Goal: Task Accomplishment & Management: Use online tool/utility

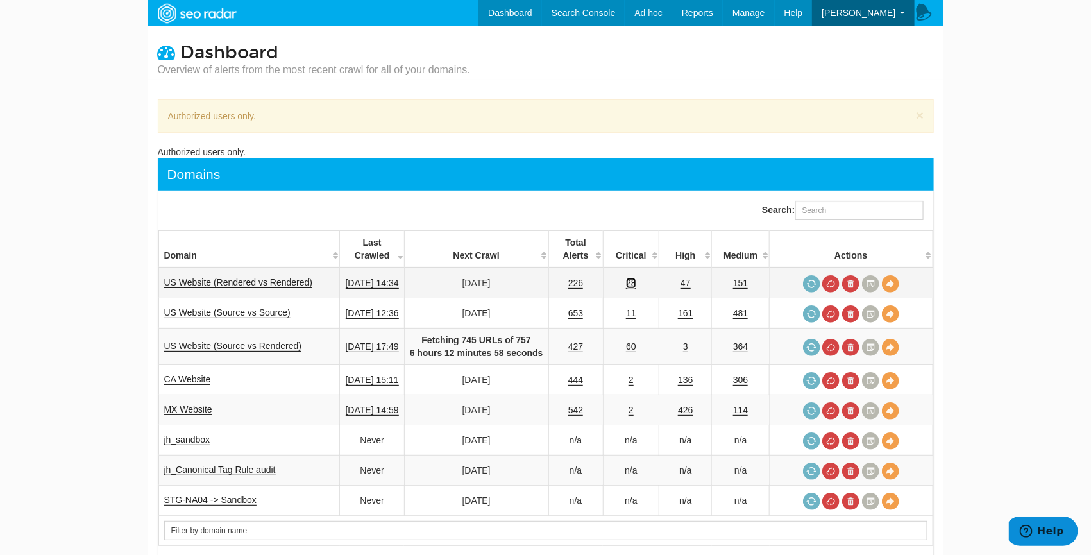
click at [636, 284] on link "28" at bounding box center [631, 283] width 10 height 11
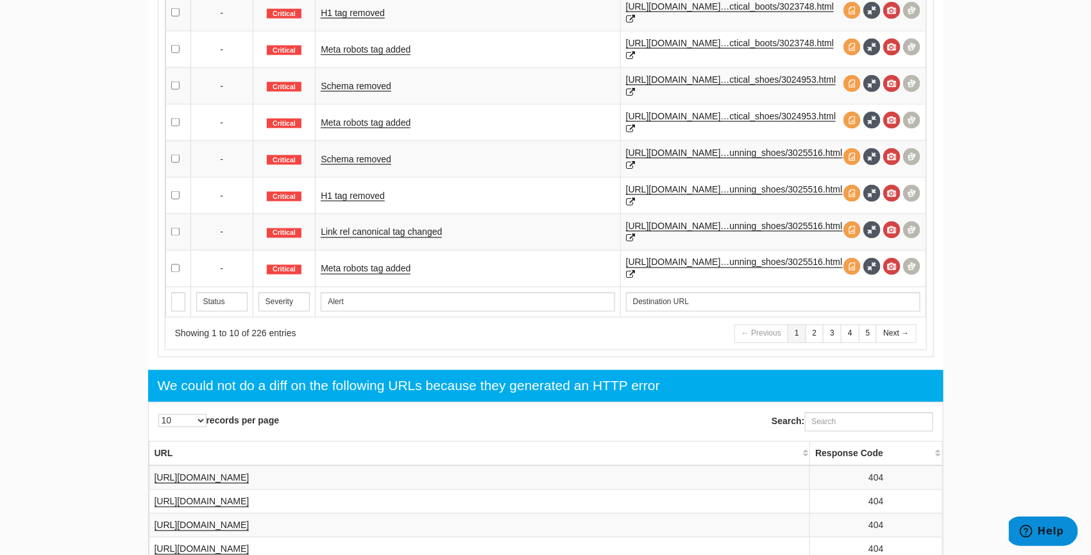
scroll to position [875, 0]
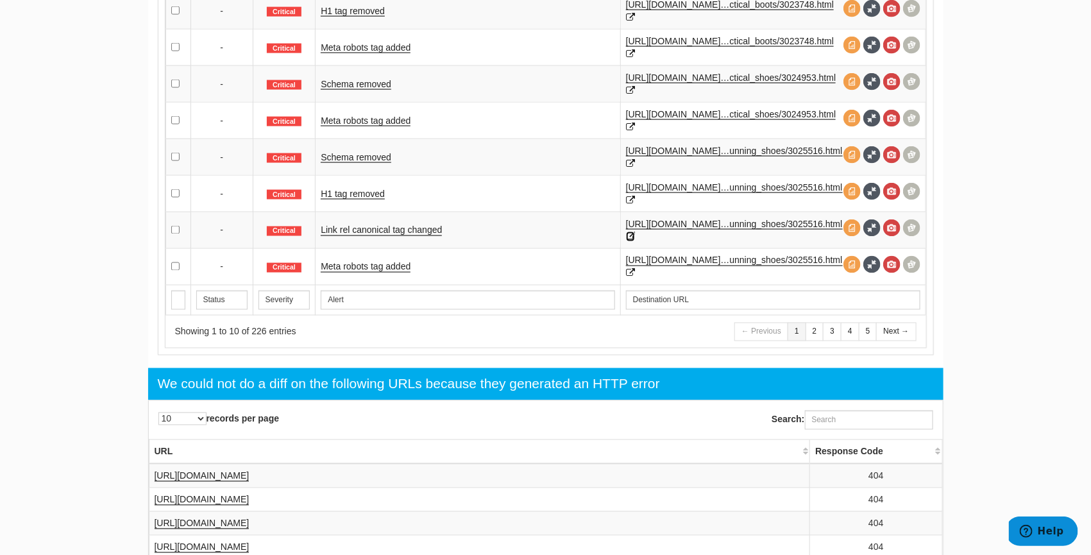
click at [635, 239] on icon at bounding box center [630, 236] width 9 height 9
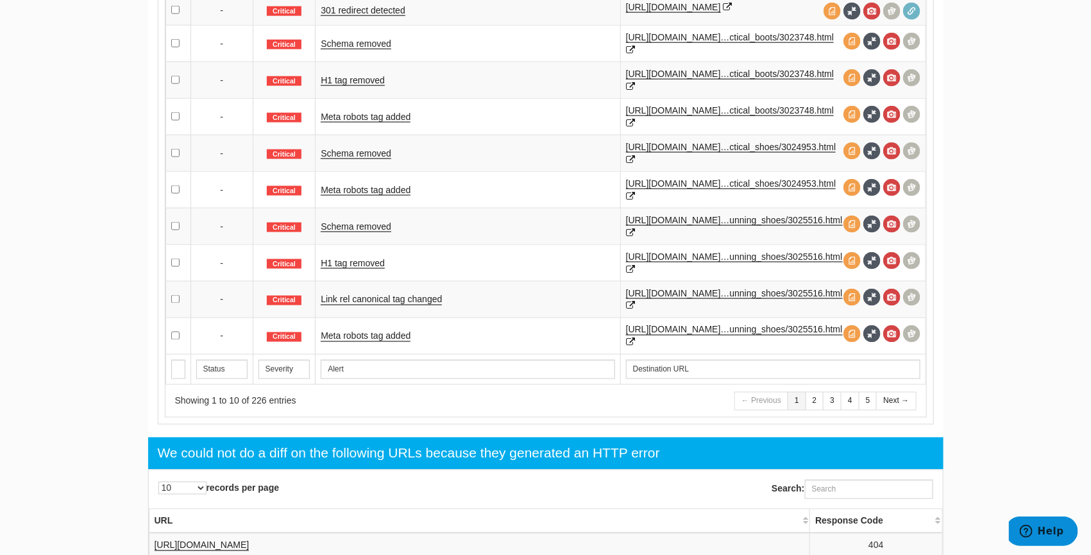
scroll to position [774, 0]
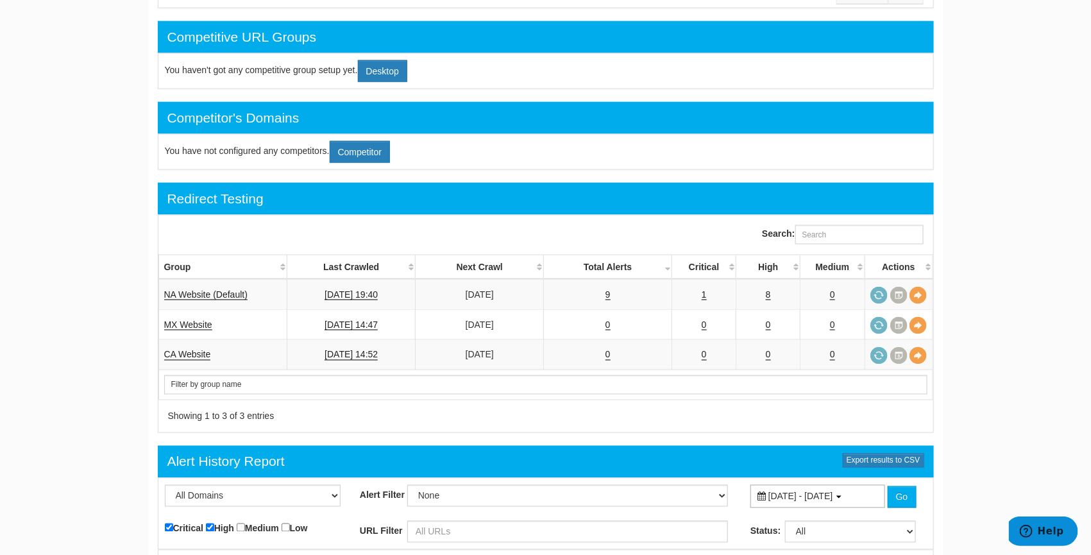
scroll to position [776, 0]
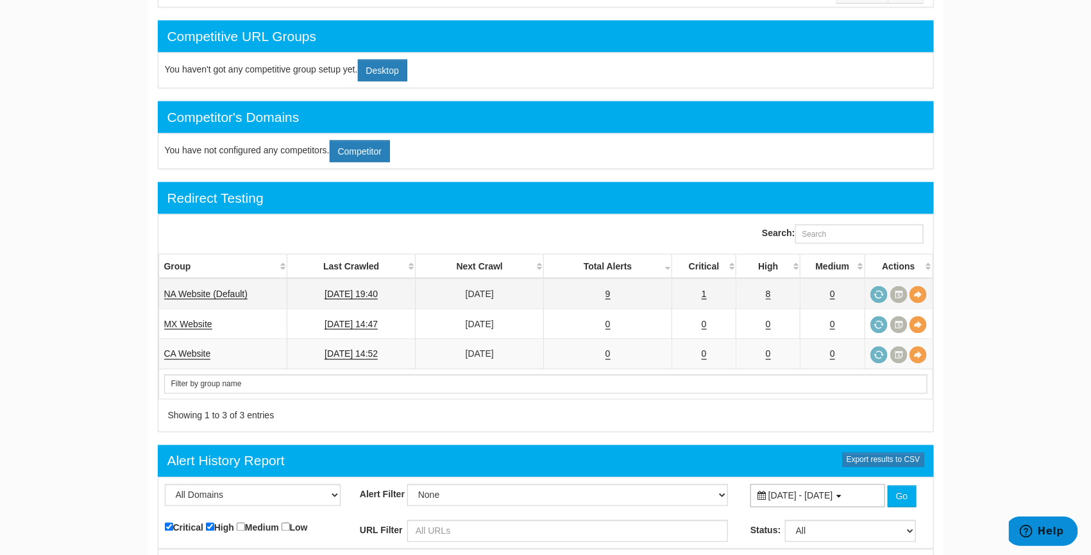
click at [767, 287] on td "8" at bounding box center [769, 293] width 64 height 31
click at [767, 289] on link "8" at bounding box center [768, 294] width 5 height 11
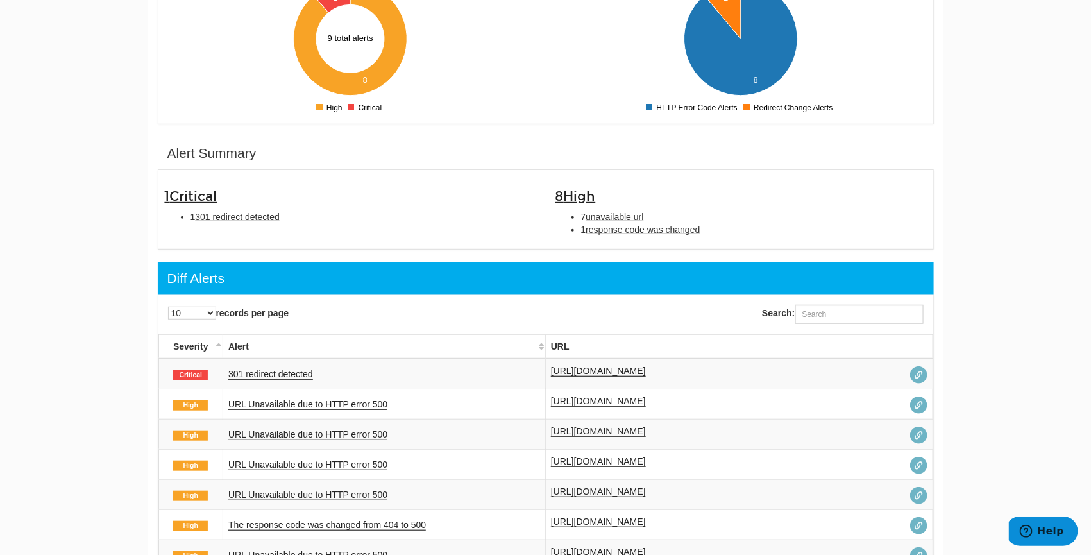
scroll to position [226, 0]
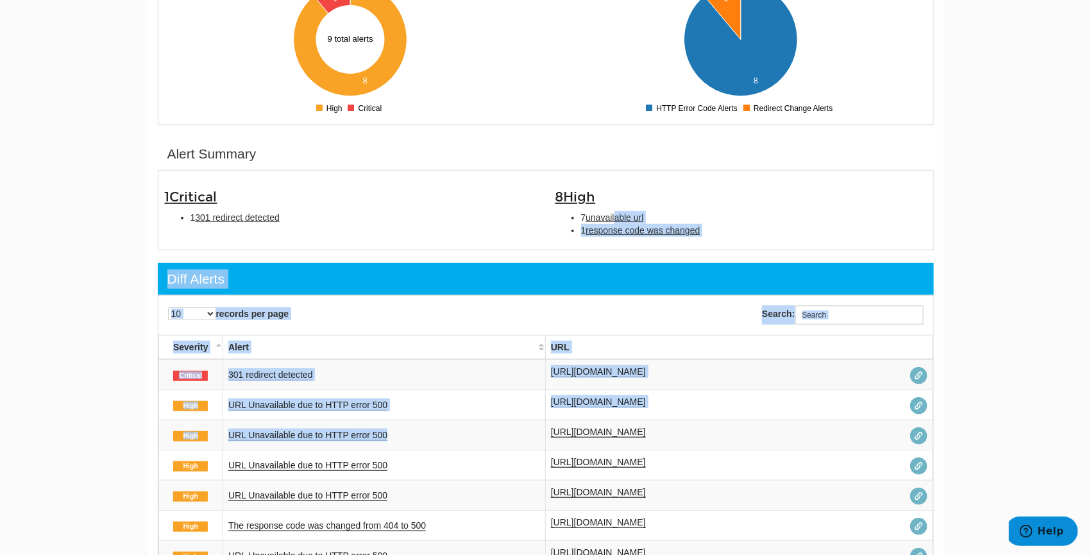
drag, startPoint x: 618, startPoint y: 214, endPoint x: 437, endPoint y: 422, distance: 275.6
click at [1043, 328] on html "Dashboard Search Console Keyword Winners and Losers Page Winners and Losers Arc…" at bounding box center [545, 51] width 1091 height 555
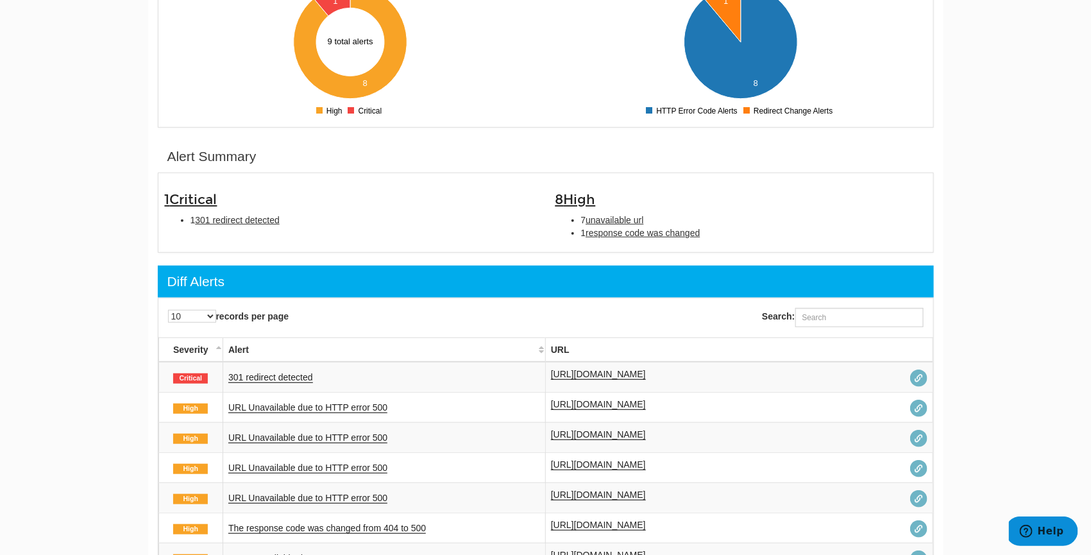
scroll to position [0, 0]
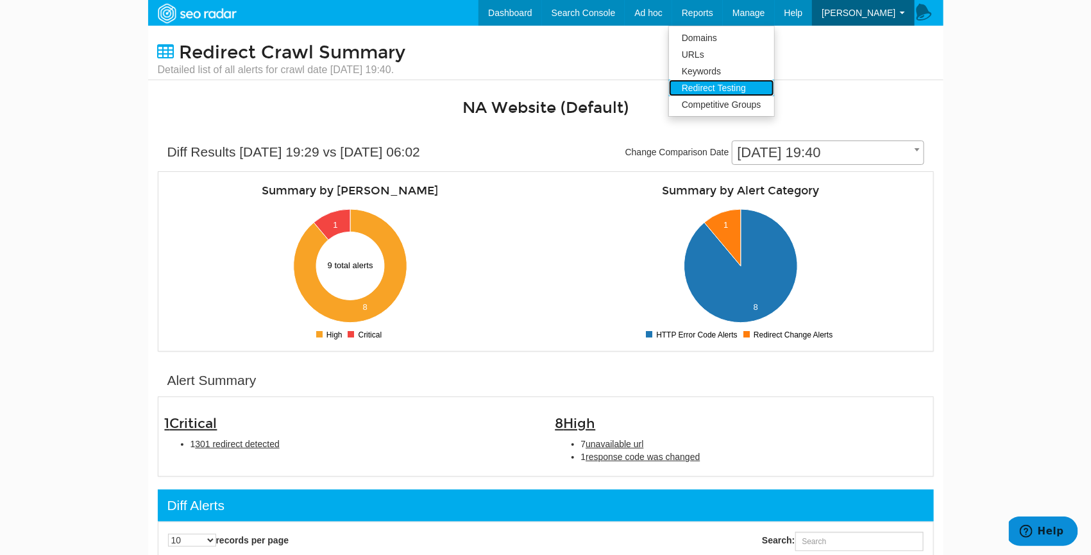
click at [773, 90] on link "Redirect Testing" at bounding box center [721, 88] width 105 height 17
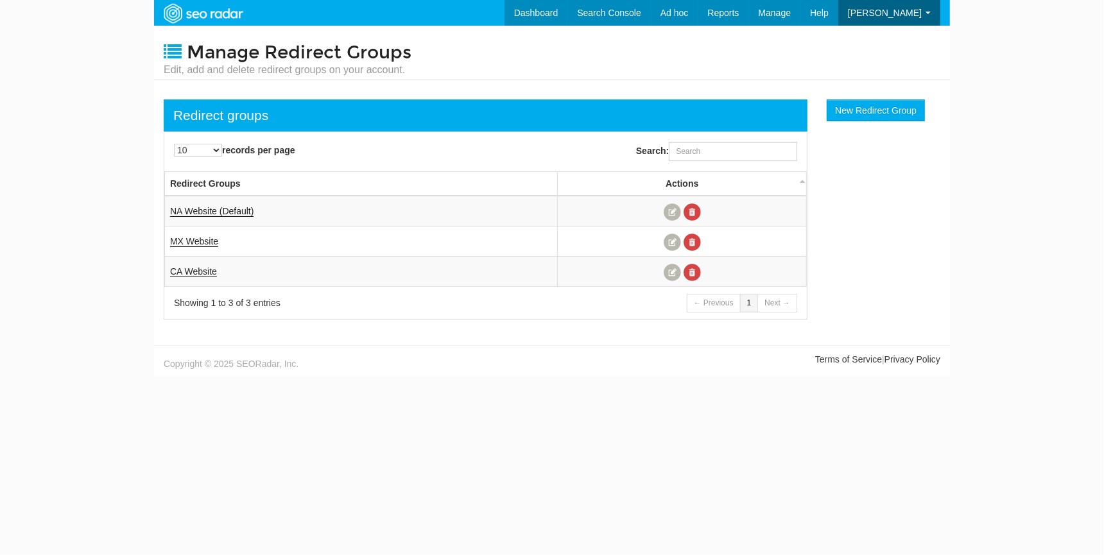
scroll to position [51, 0]
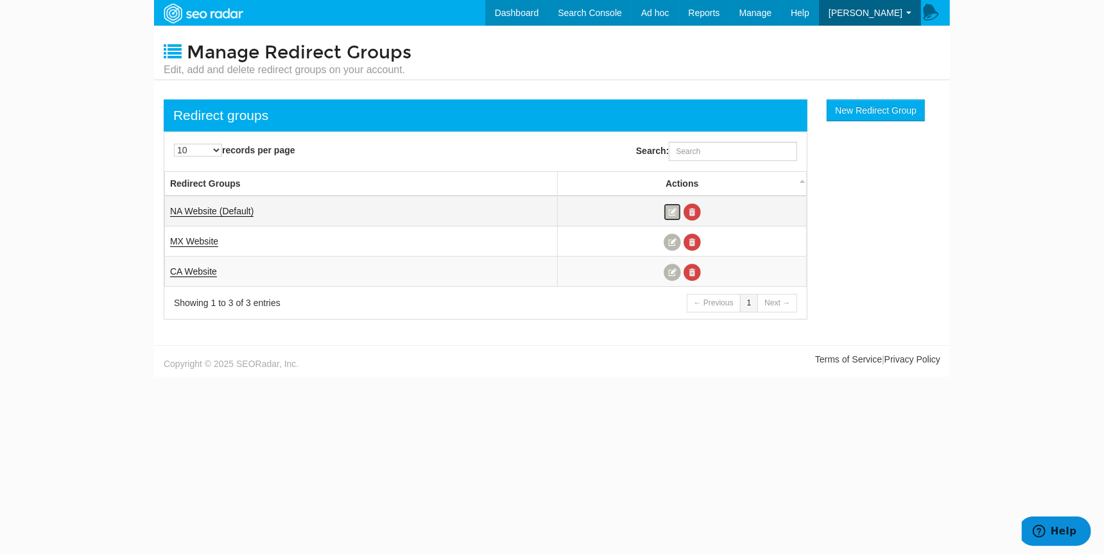
click at [665, 214] on link at bounding box center [671, 211] width 17 height 17
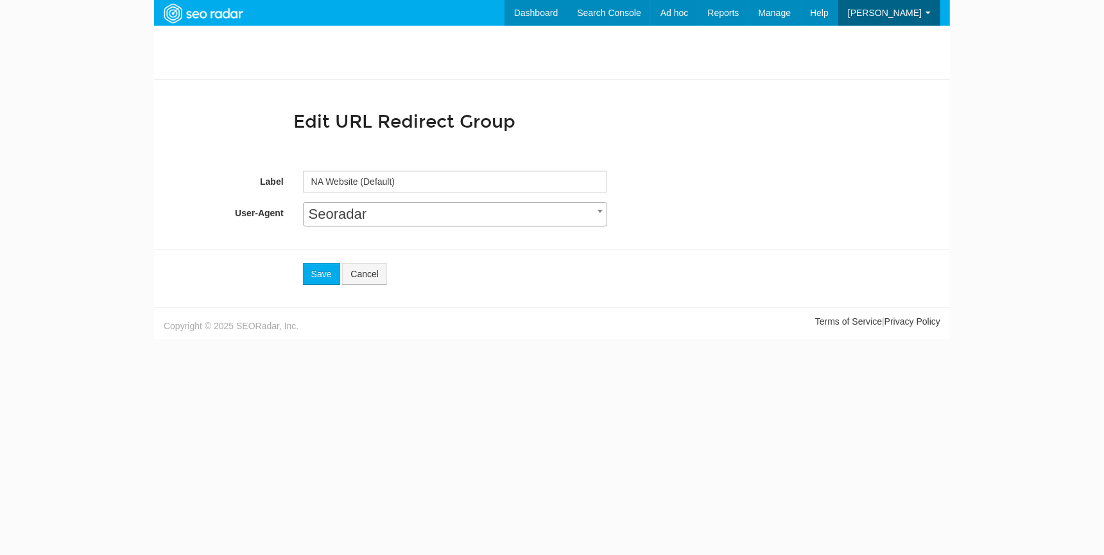
scroll to position [51, 0]
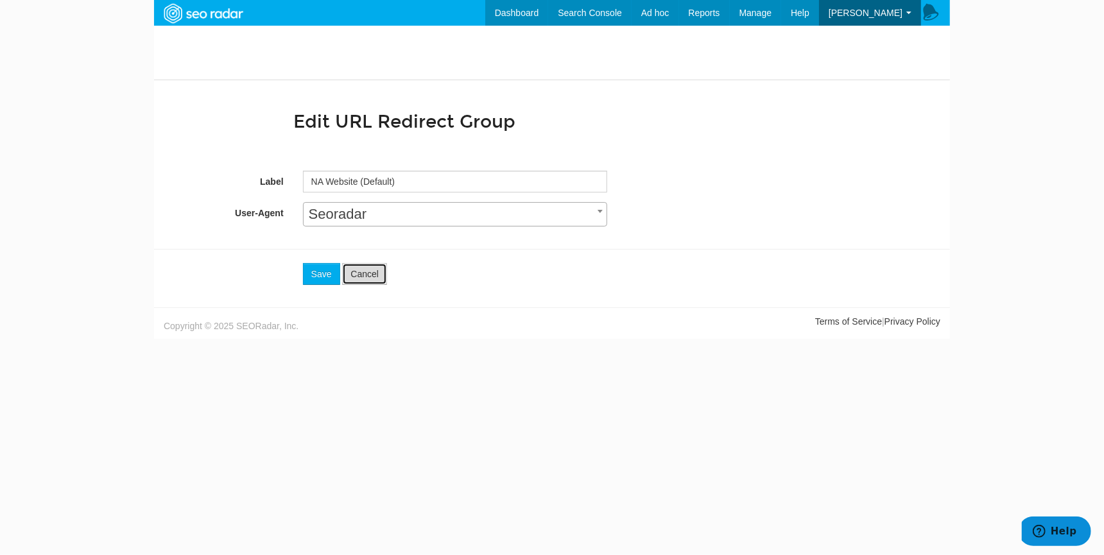
click at [371, 271] on link "Cancel" at bounding box center [364, 274] width 45 height 22
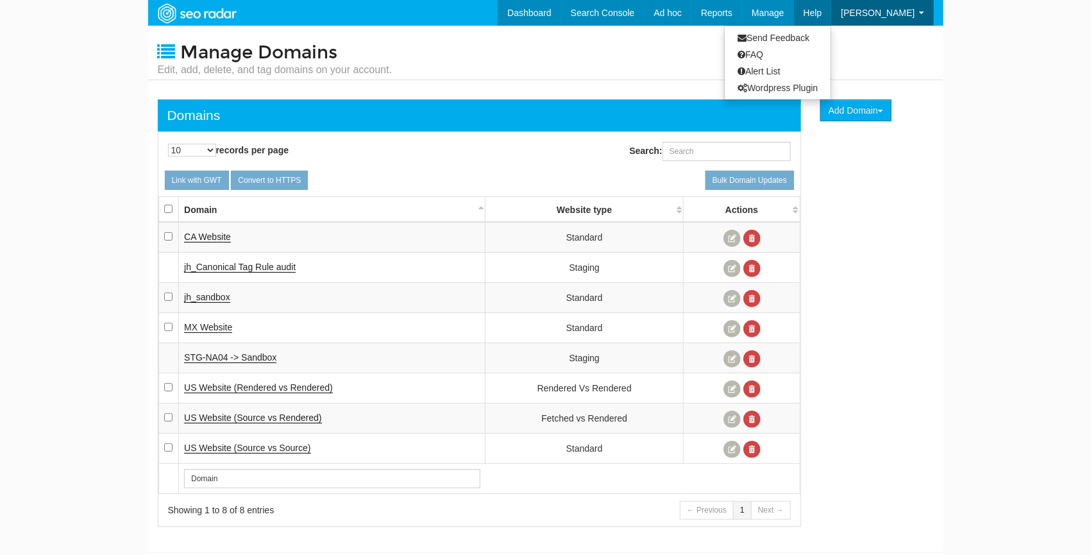
scroll to position [51, 0]
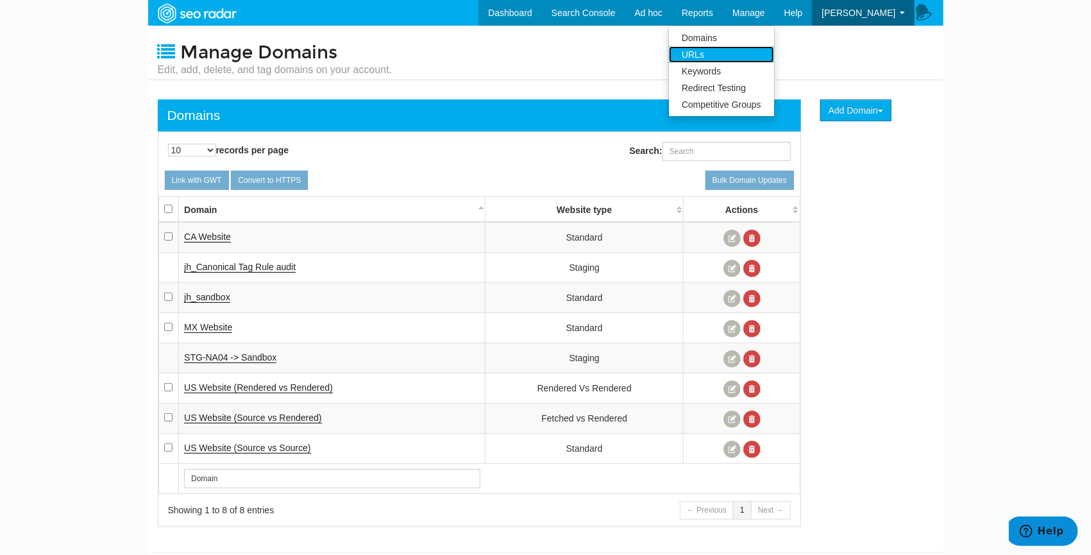
click at [772, 52] on link "URLs" at bounding box center [721, 54] width 105 height 17
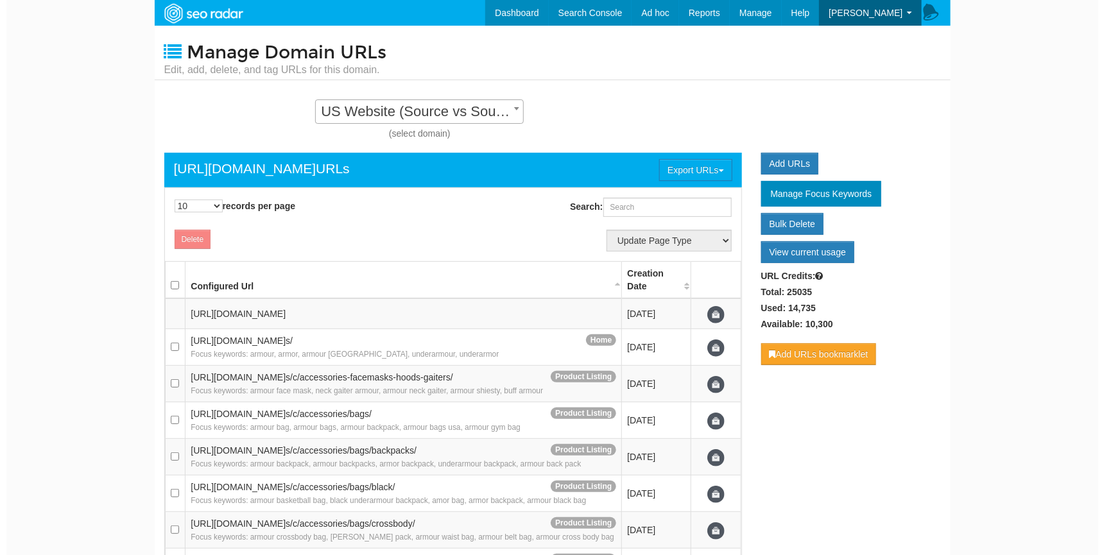
scroll to position [13, 0]
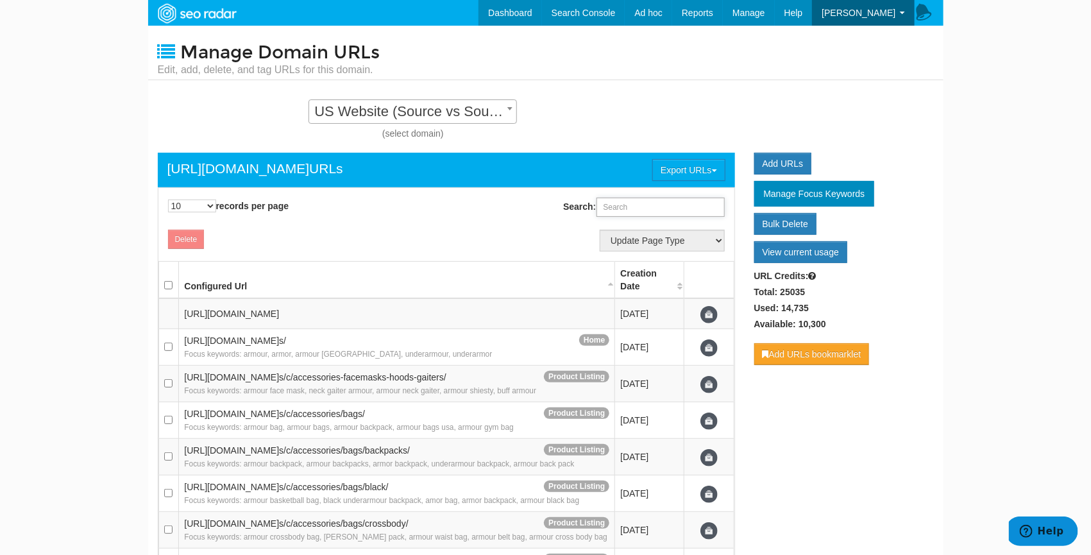
click at [626, 209] on input "Search:" at bounding box center [661, 207] width 128 height 19
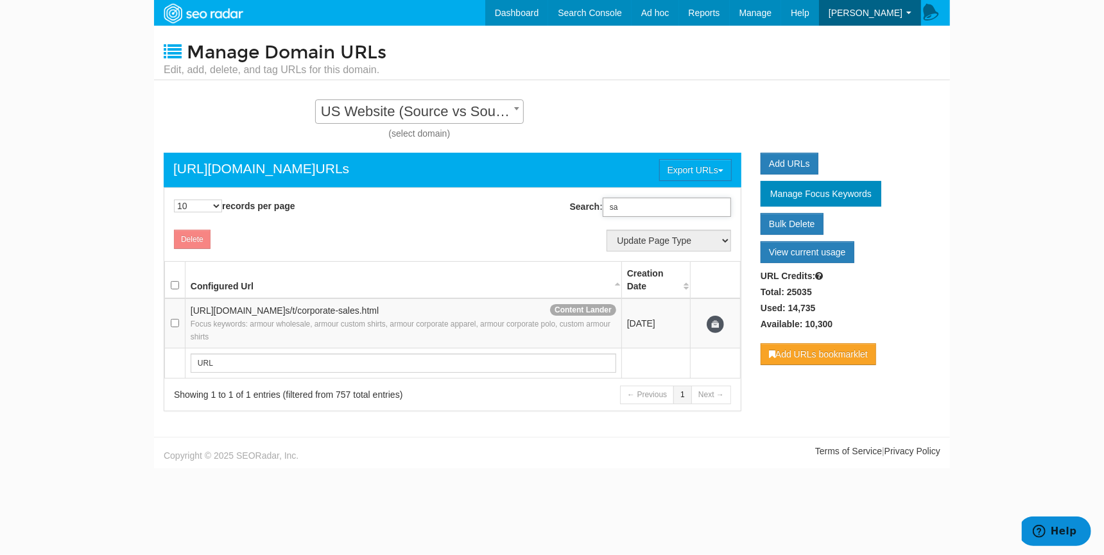
type input "s"
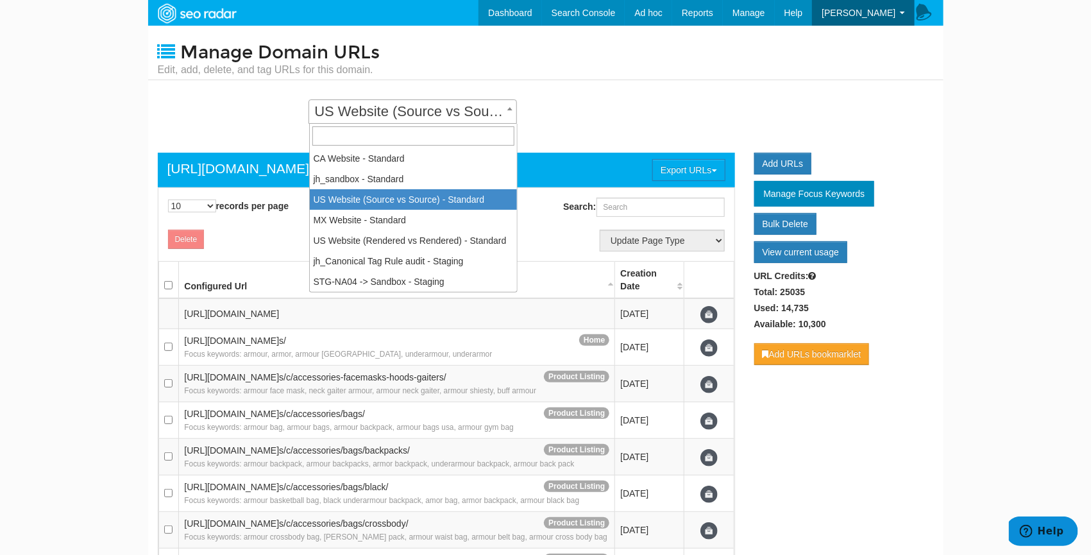
click at [463, 110] on span "US Website (Source vs Source) - Standard" at bounding box center [412, 112] width 207 height 18
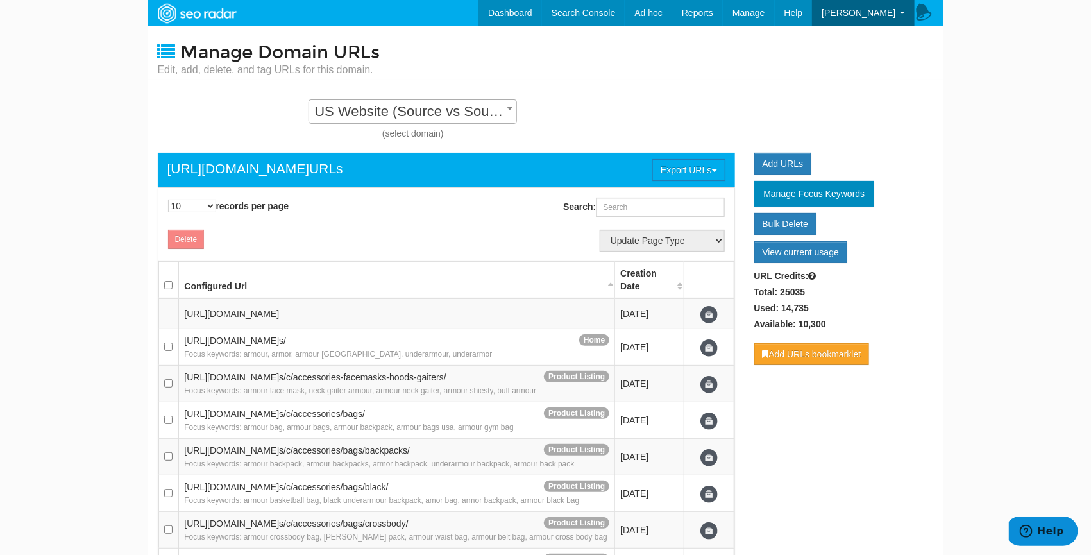
click at [463, 110] on span "US Website (Source vs Source) - Standard" at bounding box center [412, 112] width 207 height 18
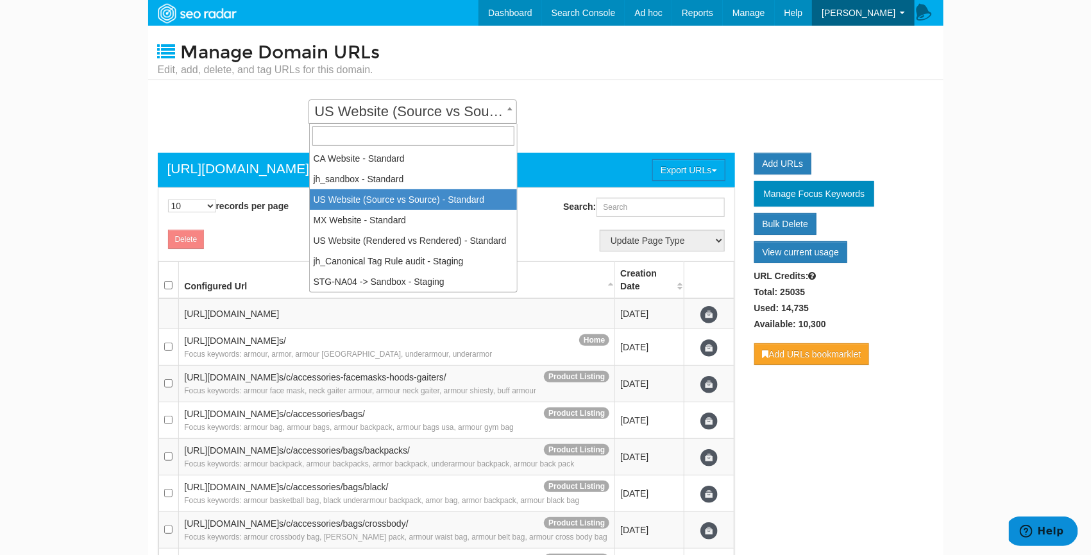
click at [463, 110] on span "US Website (Source vs Source) - Standard" at bounding box center [412, 112] width 207 height 18
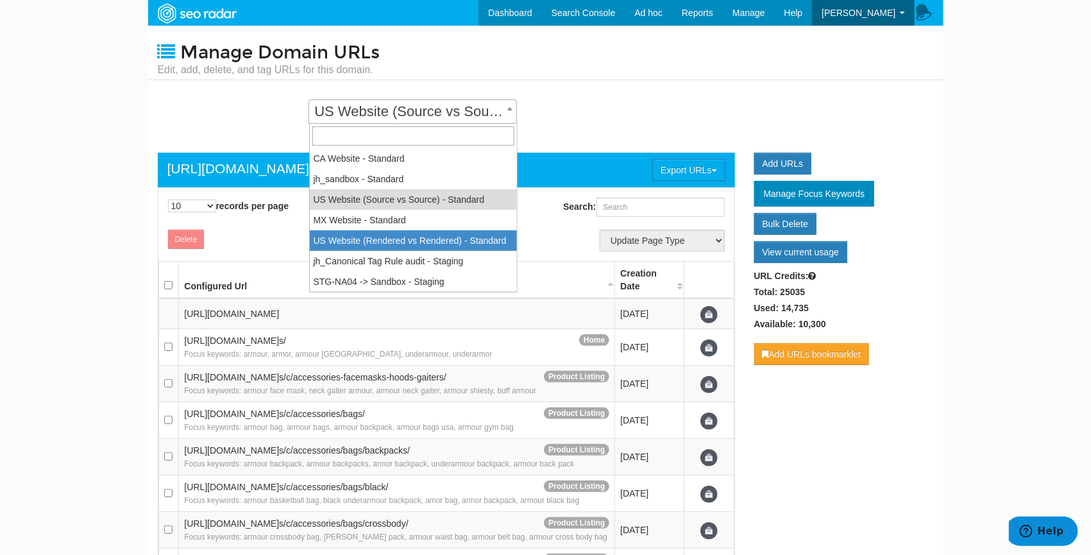
scroll to position [0, 0]
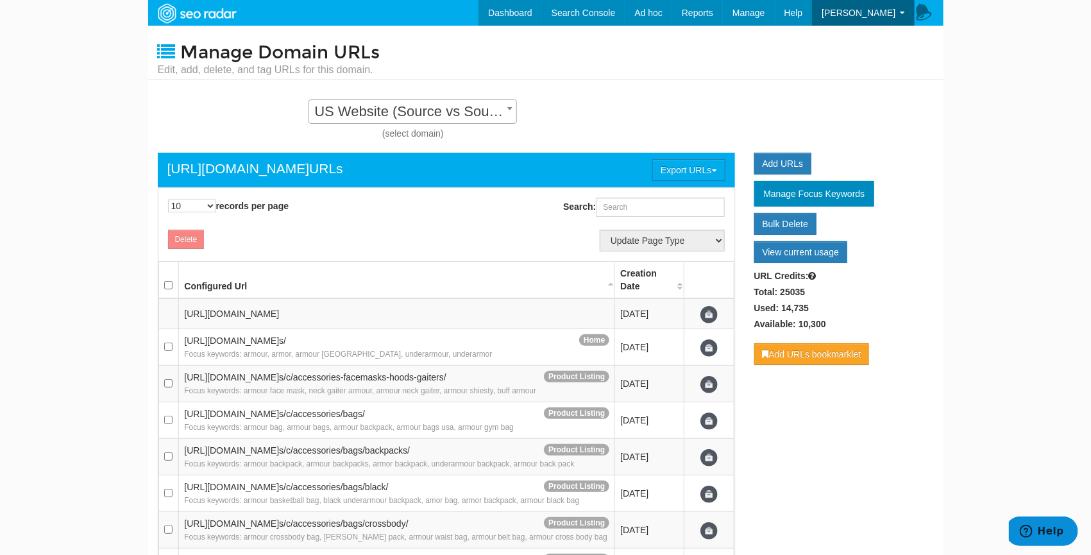
click at [595, 94] on div "Manage Domain URLs Edit, add, delete, and tag URLs for this domain. CA Website …" at bounding box center [546, 383] width 796 height 715
click at [774, 87] on link "Redirect Testing" at bounding box center [721, 88] width 105 height 17
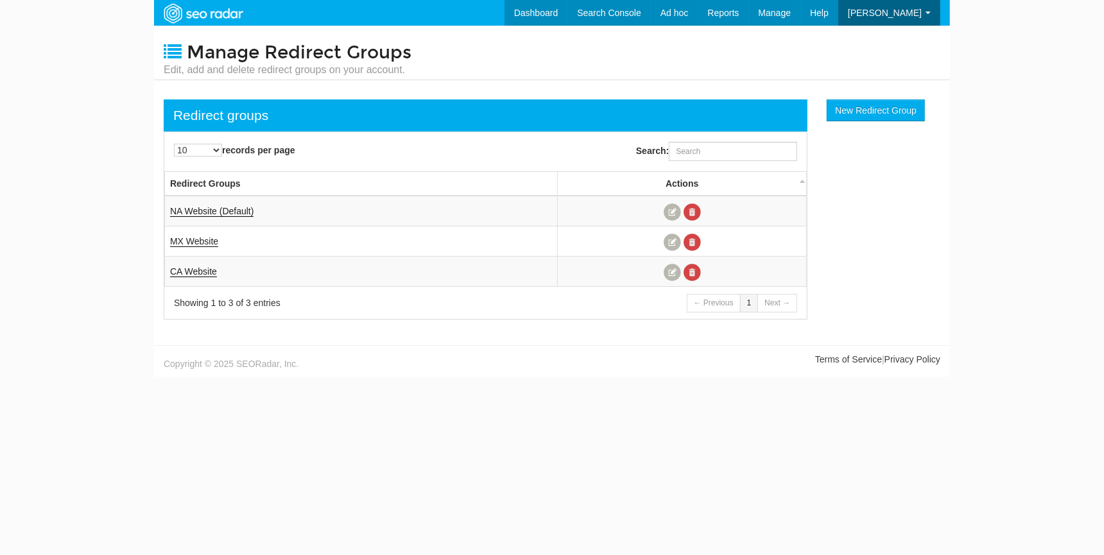
scroll to position [51, 0]
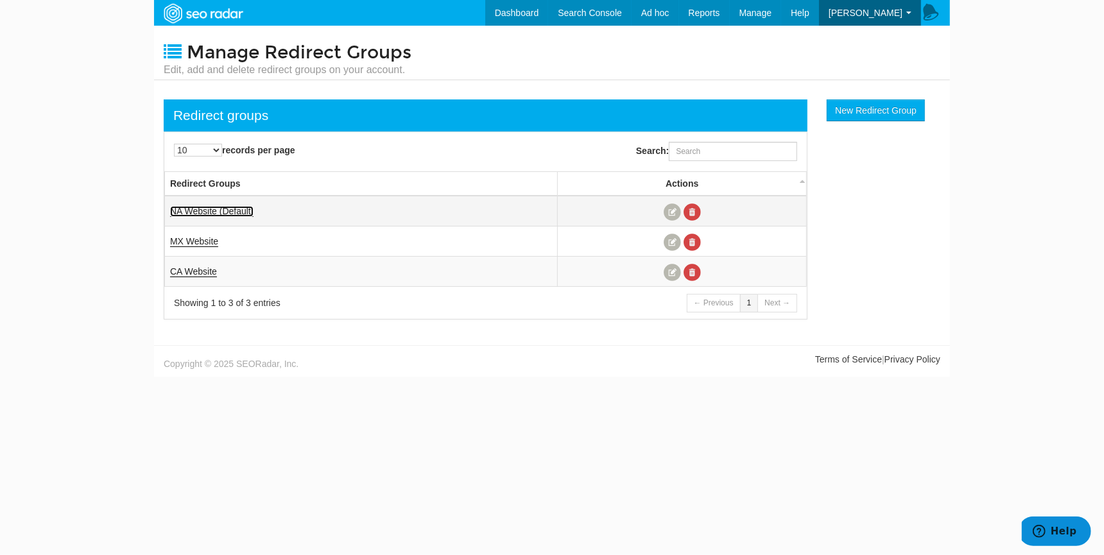
click at [219, 209] on link "NA Website (Default)" at bounding box center [211, 211] width 83 height 11
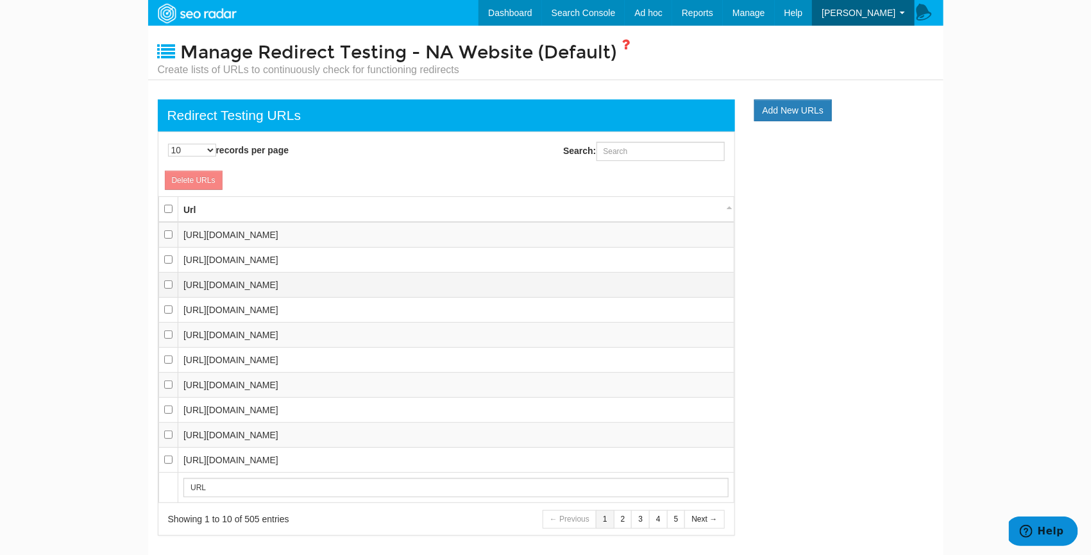
scroll to position [54, 0]
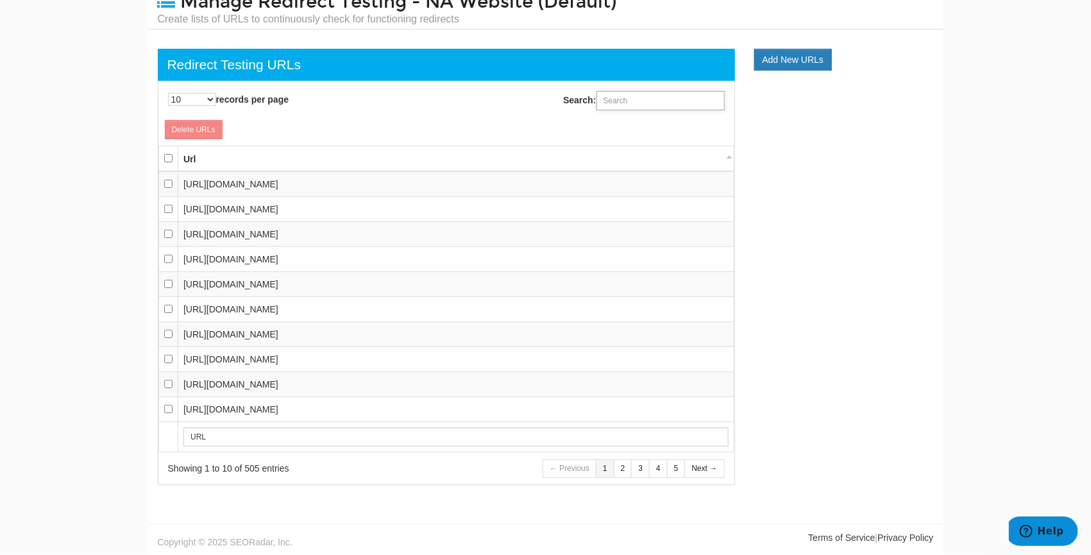
click at [625, 101] on input "Search:" at bounding box center [661, 100] width 128 height 19
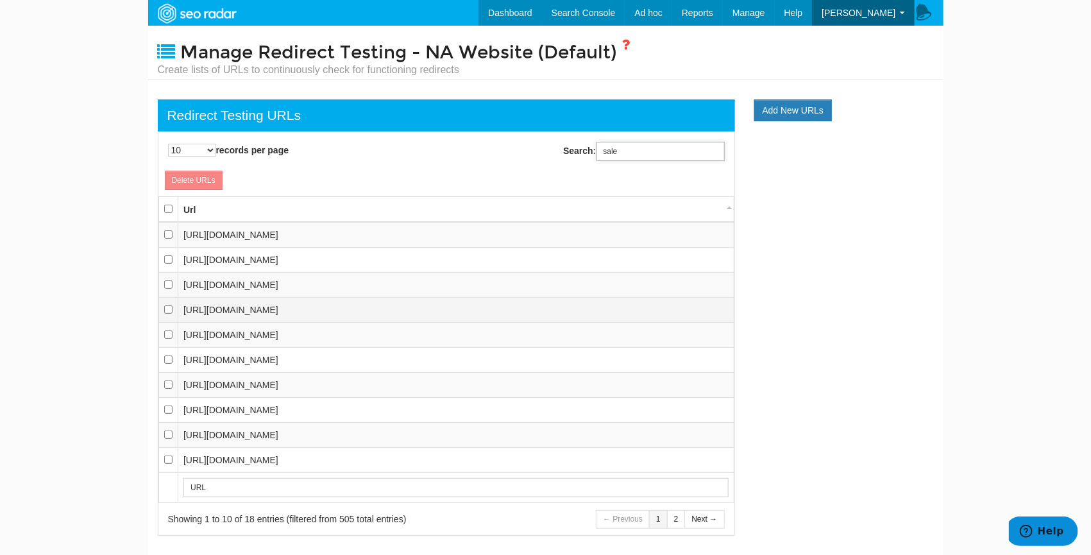
scroll to position [1, 0]
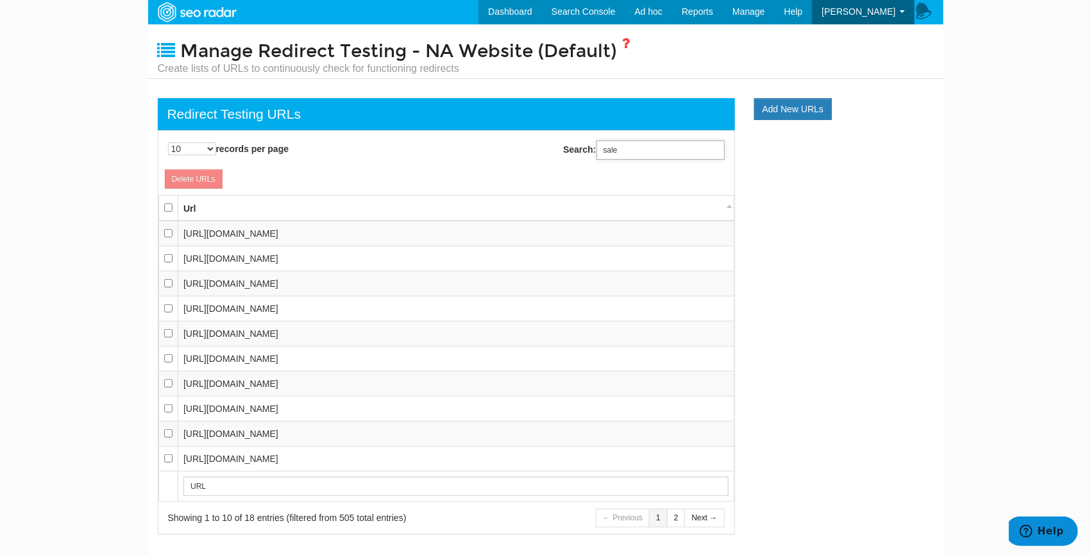
click at [636, 141] on input "sale" at bounding box center [661, 150] width 128 height 19
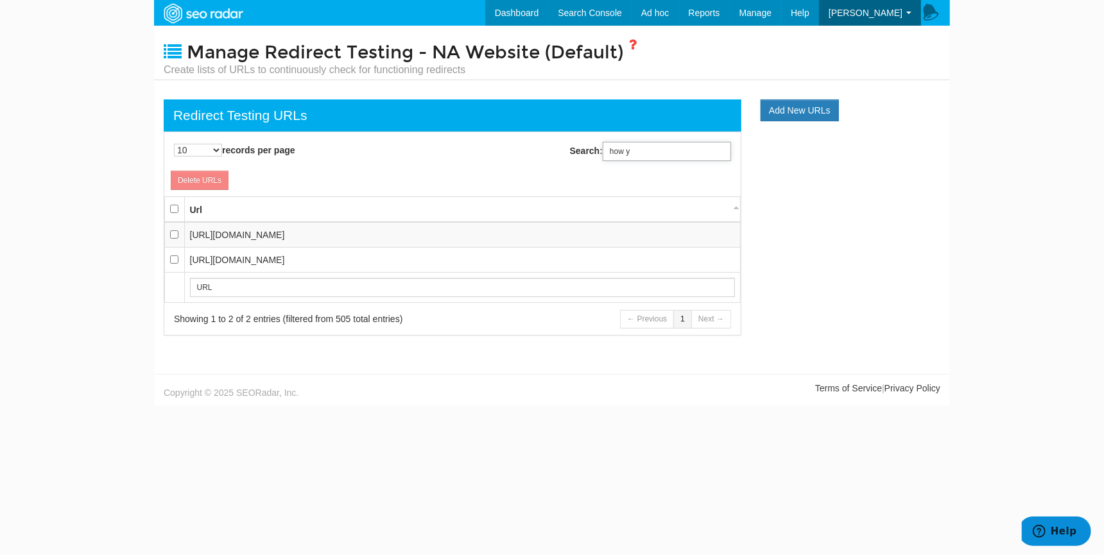
scroll to position [13, 0]
type input "how"
click at [176, 231] on input "checkbox" at bounding box center [174, 234] width 8 height 8
checkbox input "true"
click at [973, 235] on body "Dashboard Search Console Keyword Winners and Losers Page Winners and Losers Arc…" at bounding box center [552, 277] width 1104 height 555
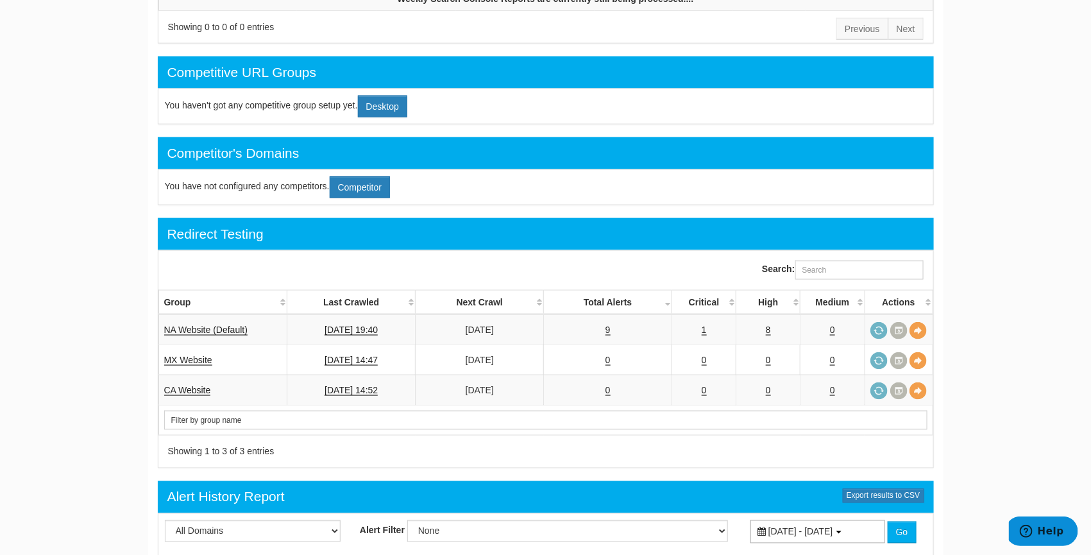
scroll to position [681, 0]
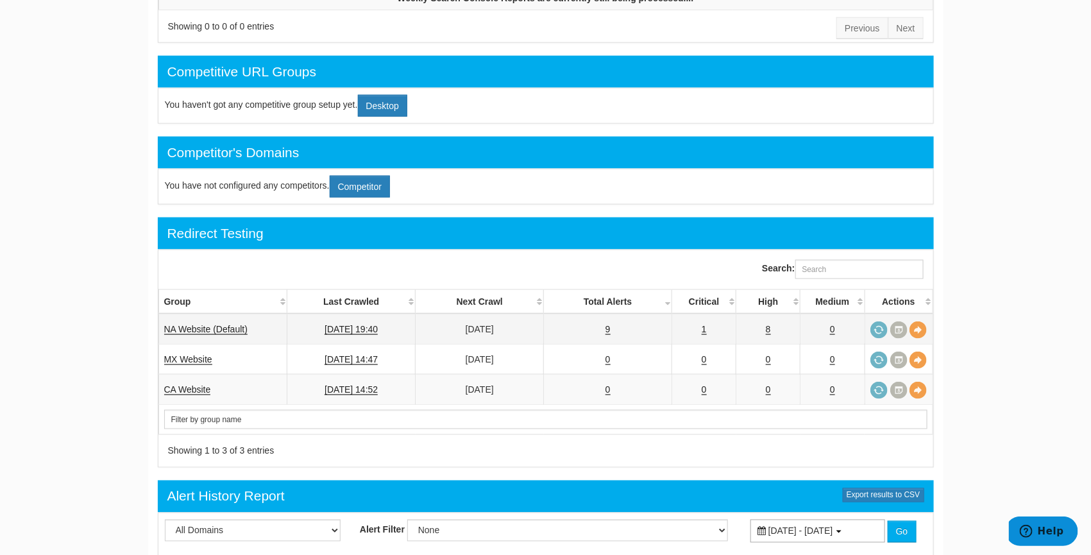
click at [594, 327] on td "9" at bounding box center [608, 329] width 128 height 31
click at [606, 325] on link "9" at bounding box center [608, 329] width 5 height 11
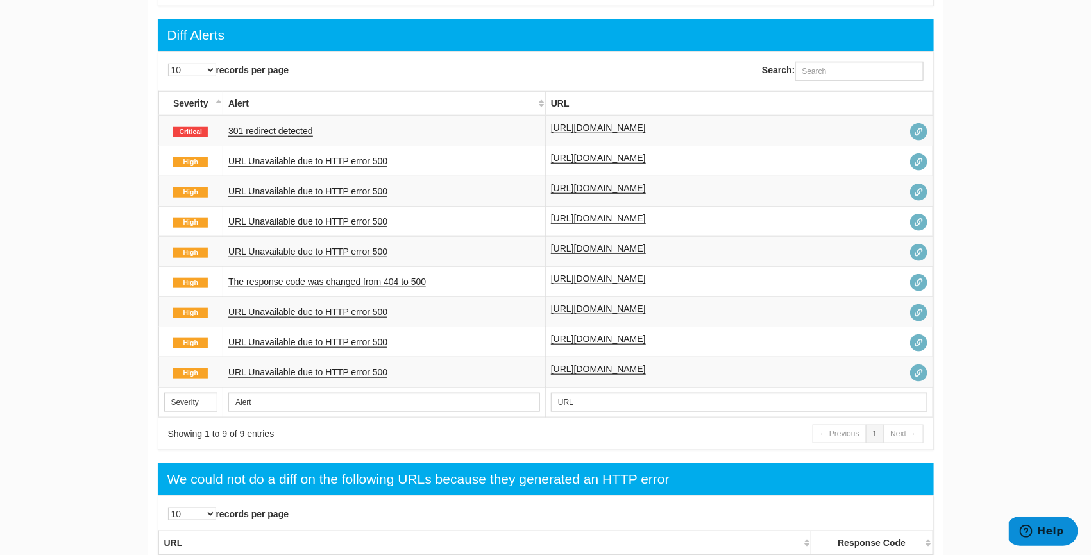
scroll to position [472, 0]
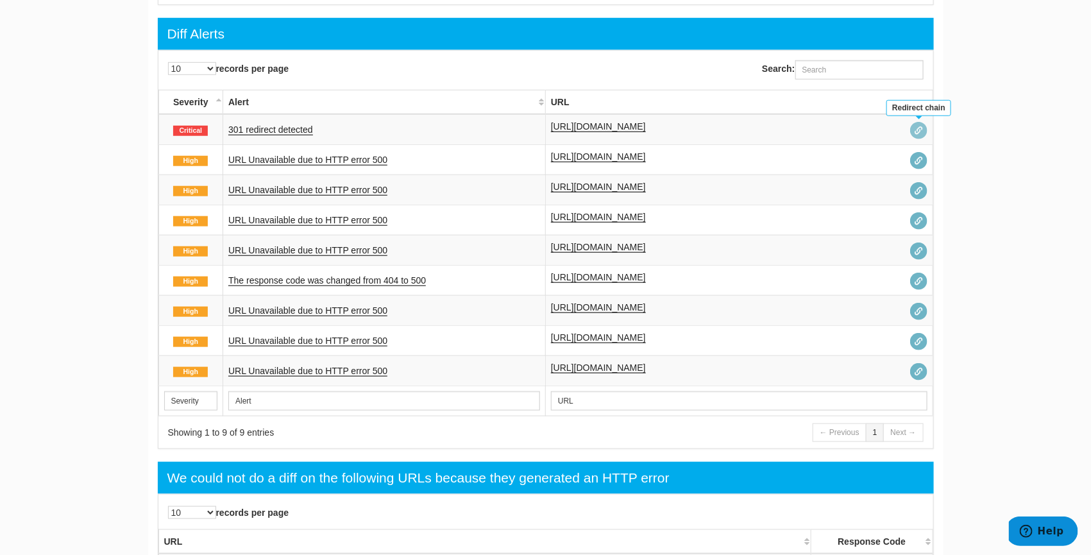
click at [918, 127] on span at bounding box center [918, 130] width 17 height 17
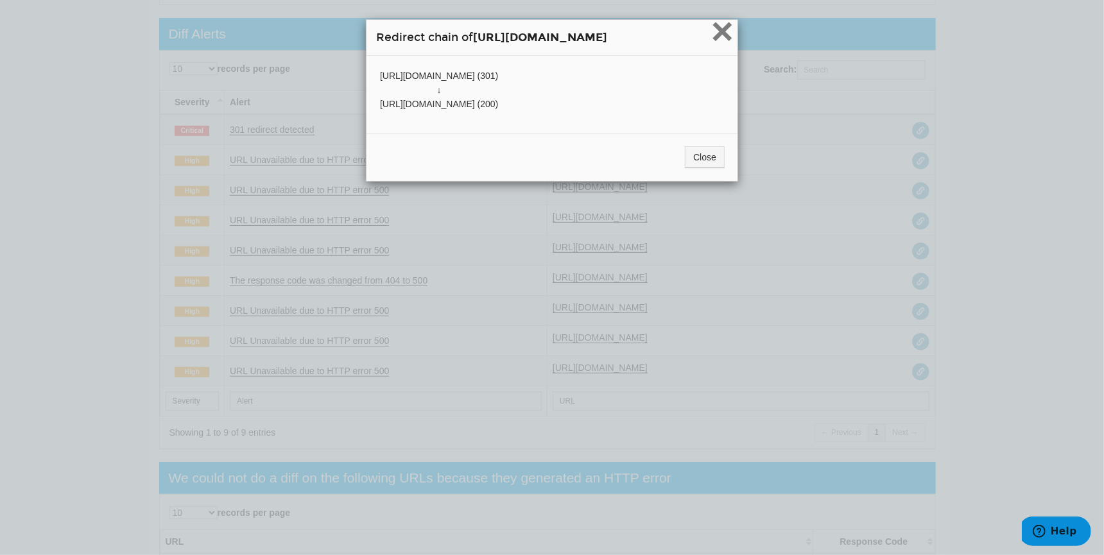
click at [733, 19] on span "×" at bounding box center [722, 31] width 22 height 43
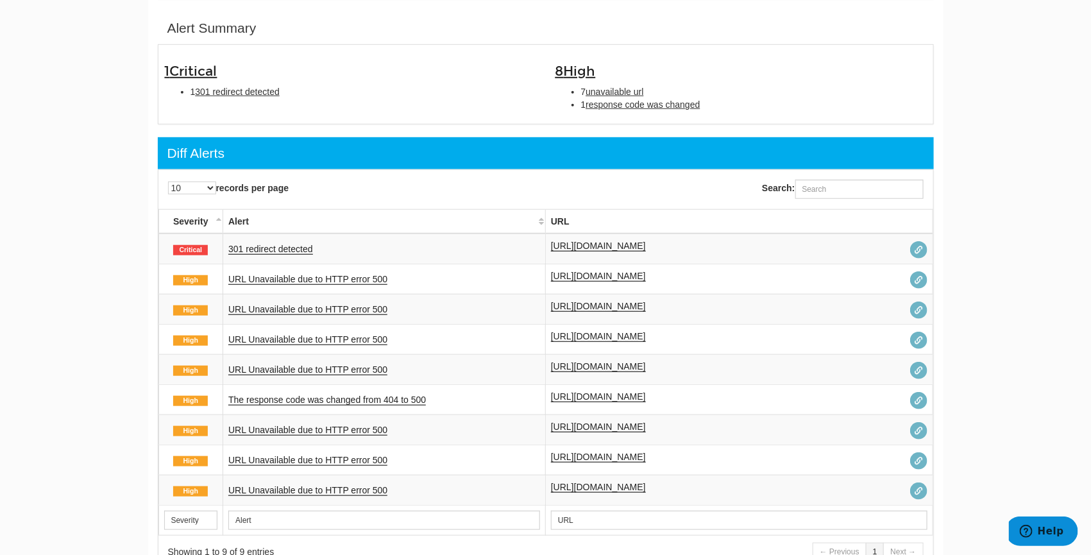
scroll to position [352, 0]
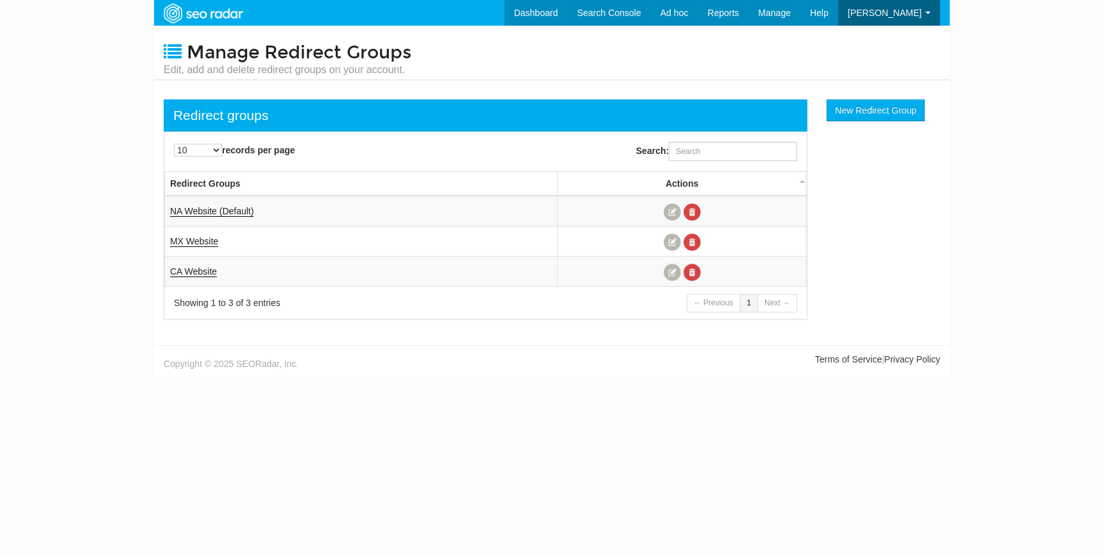
scroll to position [51, 0]
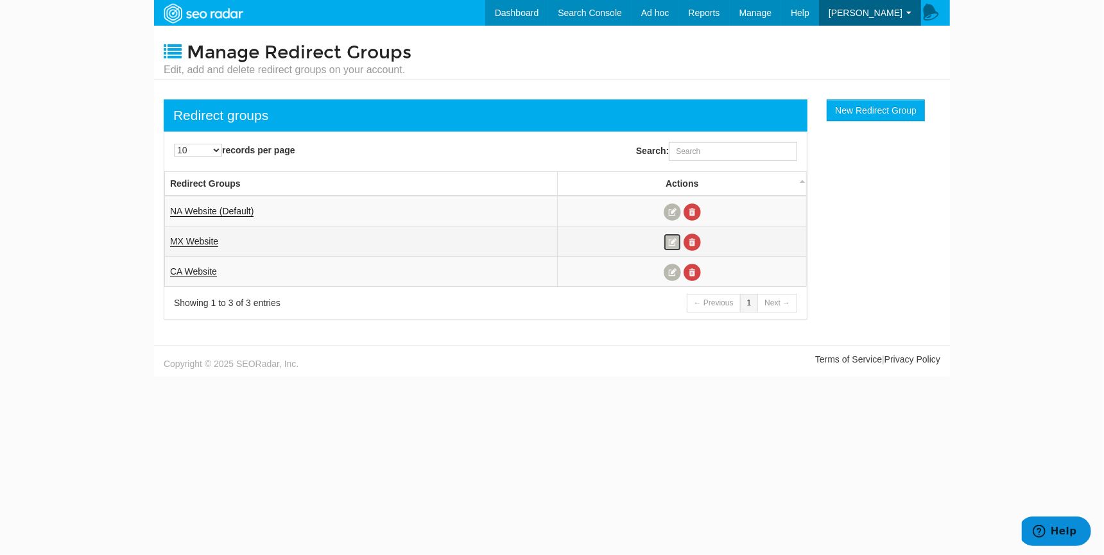
click at [670, 238] on link at bounding box center [671, 242] width 17 height 17
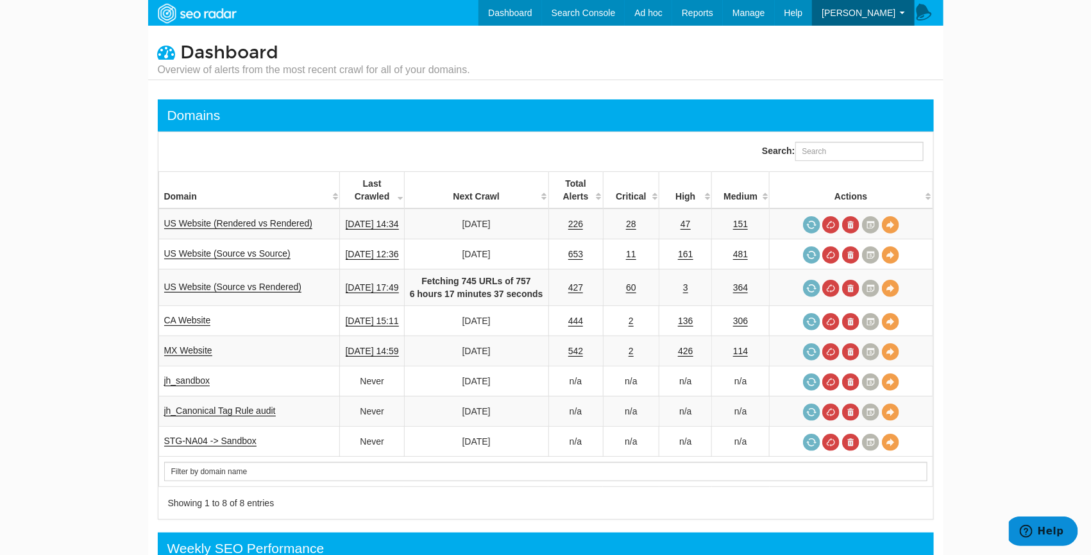
click at [966, 234] on body "Dashboard Search Console Keyword Winners and Losers Page Winners and Losers Arc…" at bounding box center [545, 277] width 1091 height 555
click at [634, 346] on link "2" at bounding box center [631, 351] width 5 height 11
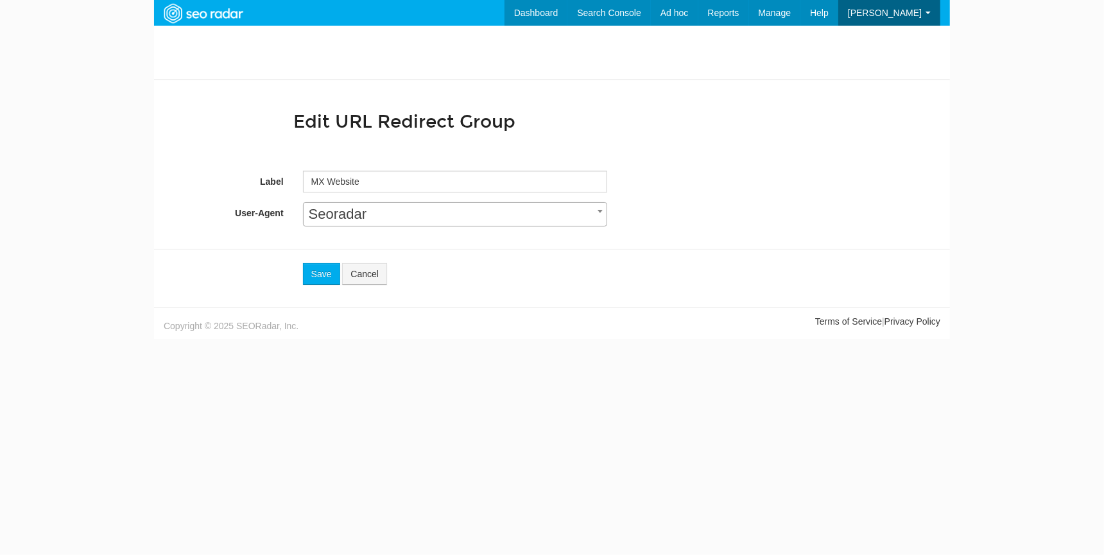
scroll to position [51, 0]
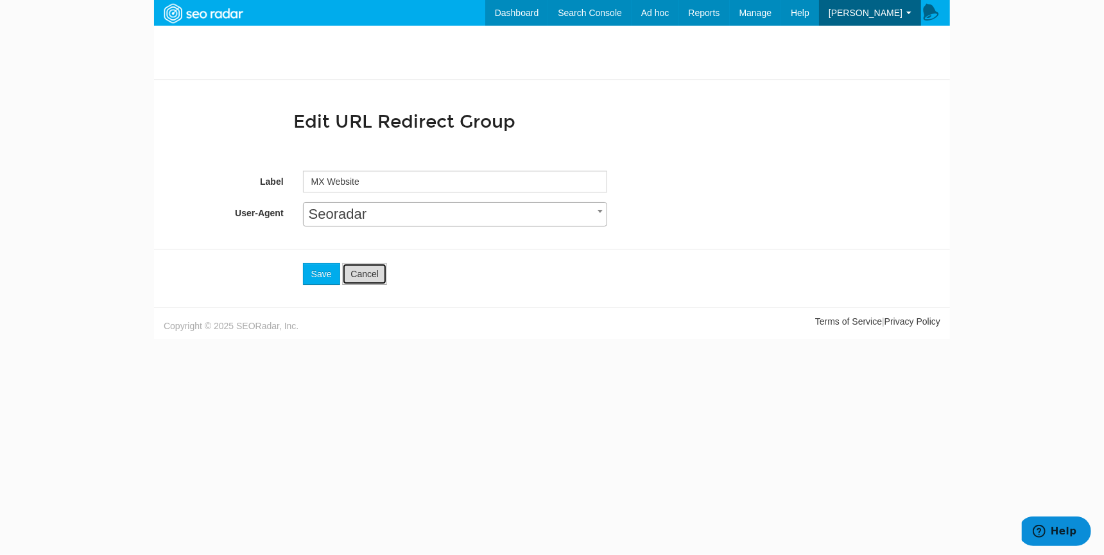
click at [379, 280] on link "Cancel" at bounding box center [364, 274] width 45 height 22
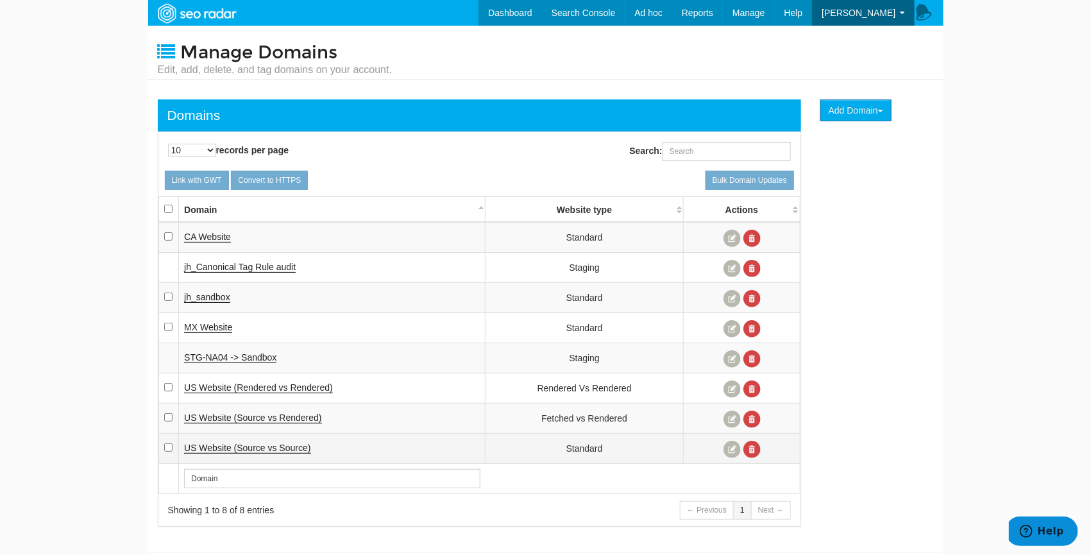
scroll to position [26, 0]
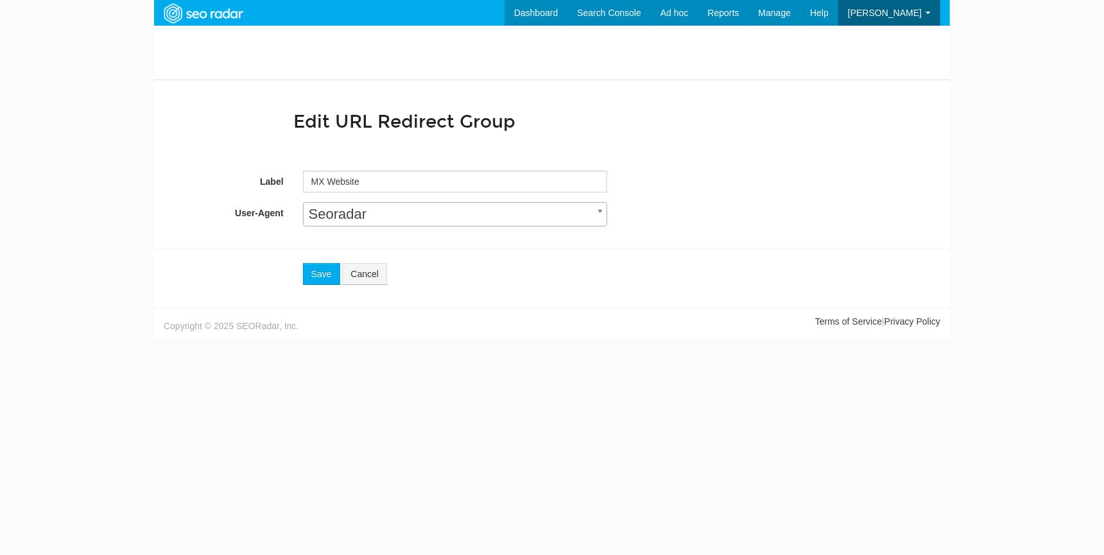
scroll to position [51, 0]
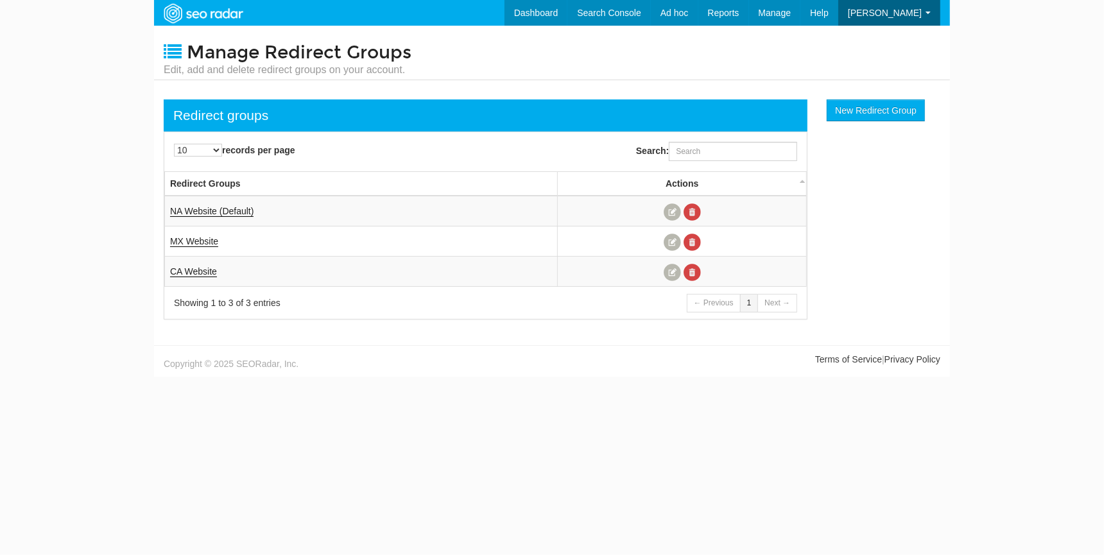
scroll to position [51, 0]
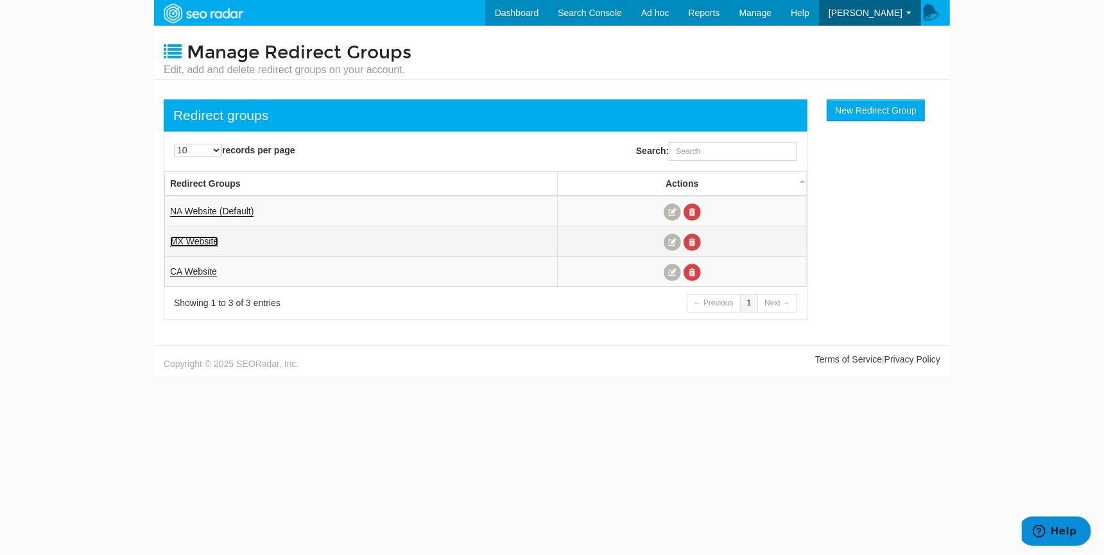
click at [195, 241] on link "MX Website" at bounding box center [194, 241] width 48 height 11
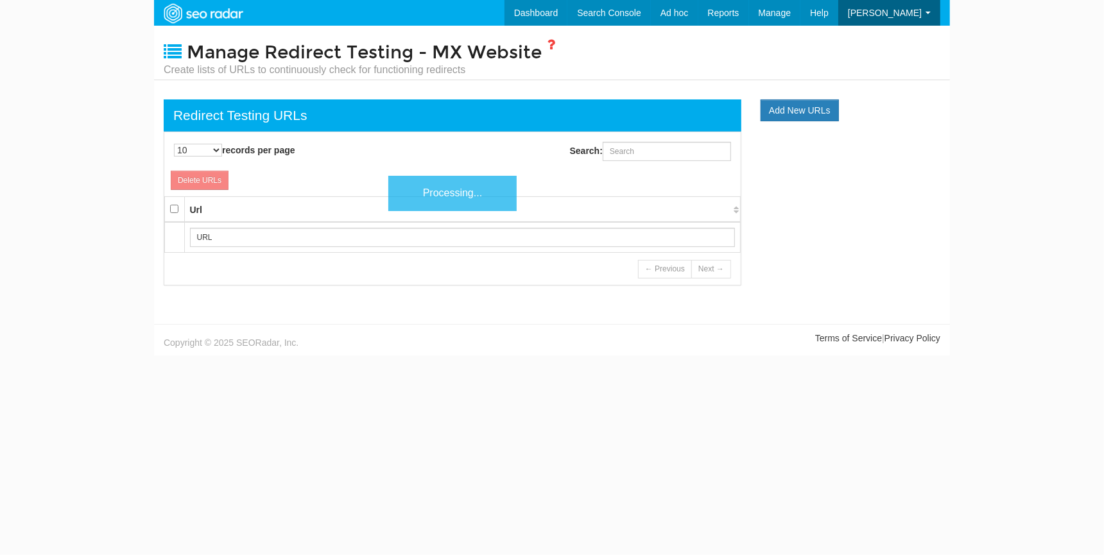
scroll to position [13, 0]
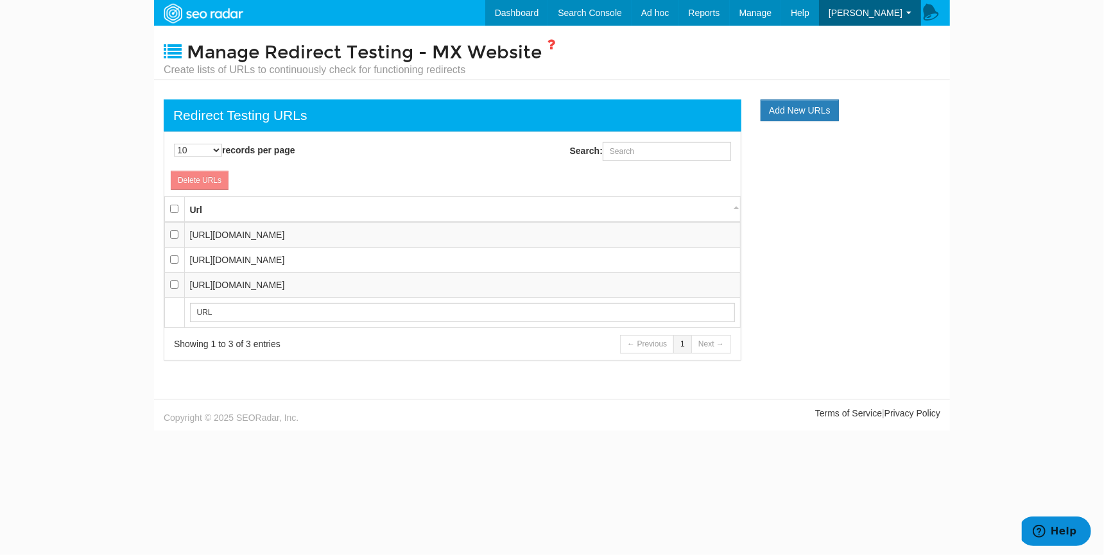
click at [868, 378] on div "Add Redirect Testing URLs Save new URLs Cancel Allow inaccessible URLs" at bounding box center [552, 379] width 796 height 13
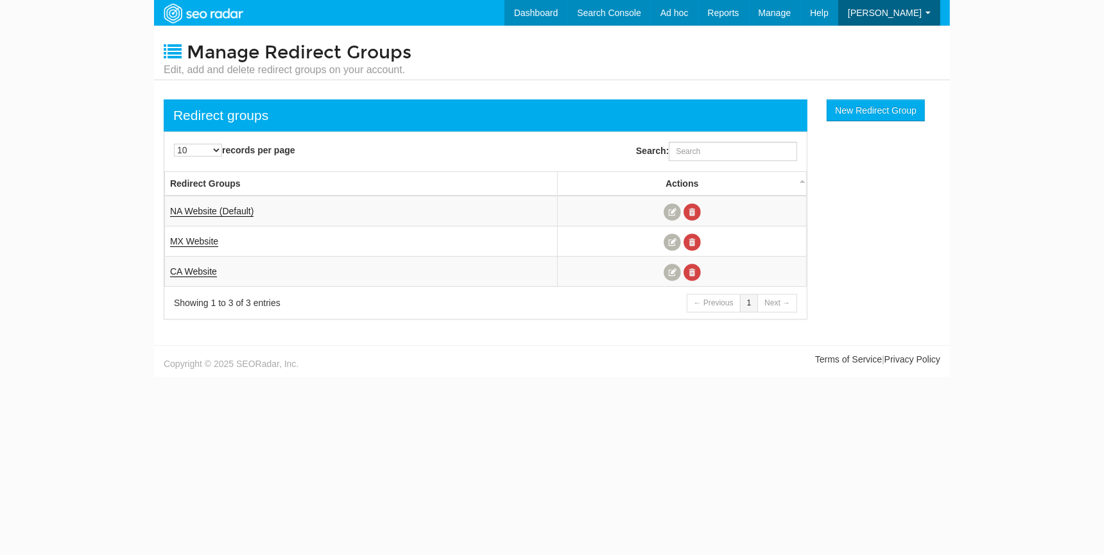
scroll to position [51, 0]
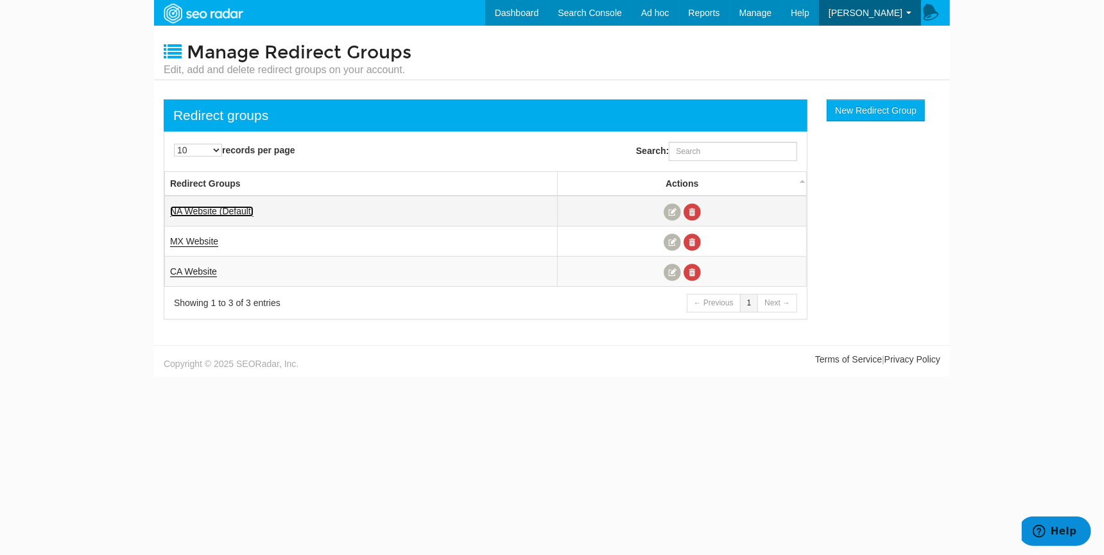
click at [228, 210] on link "NA Website (Default)" at bounding box center [211, 211] width 83 height 11
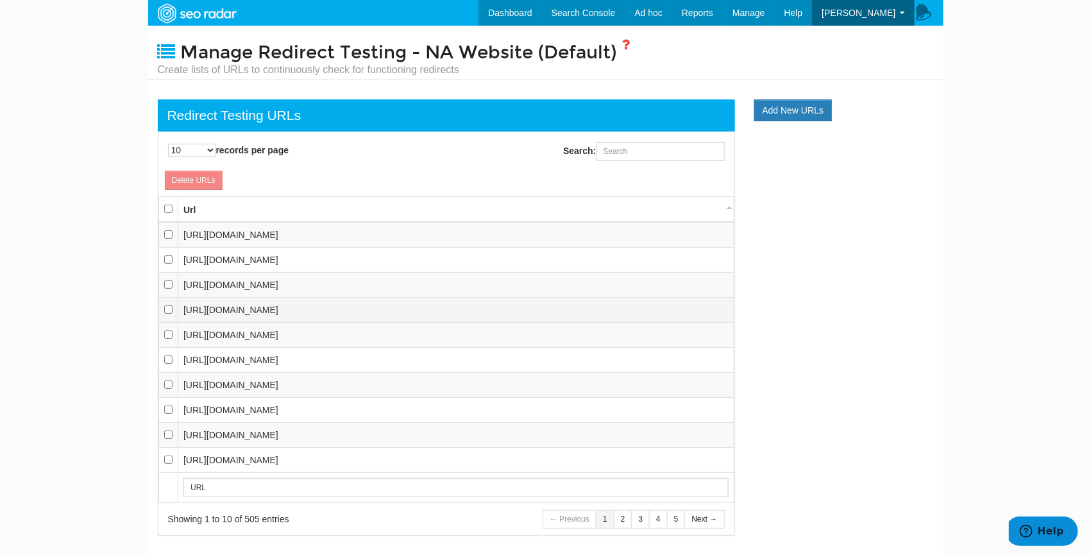
scroll to position [54, 0]
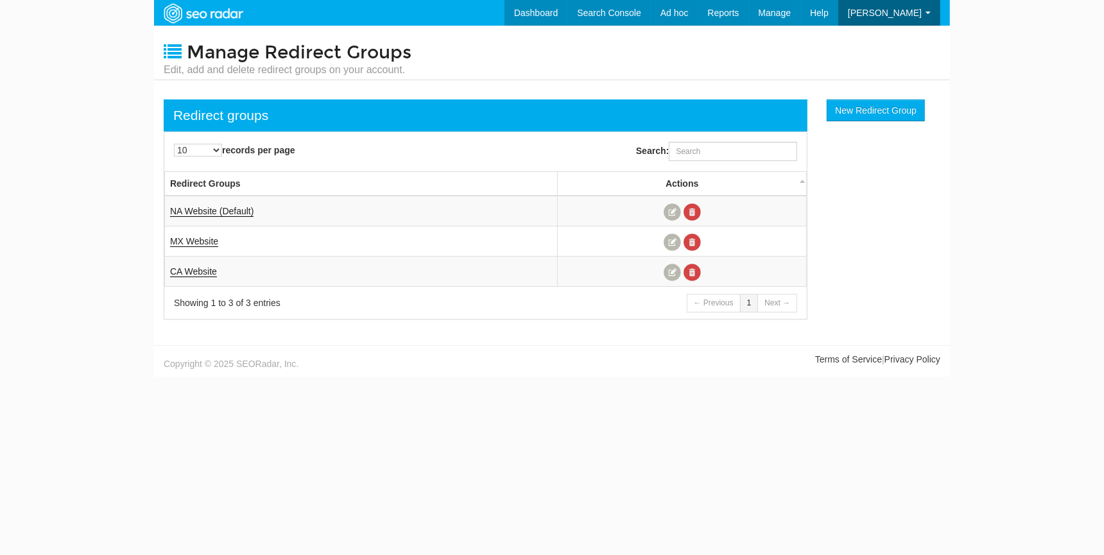
scroll to position [51, 0]
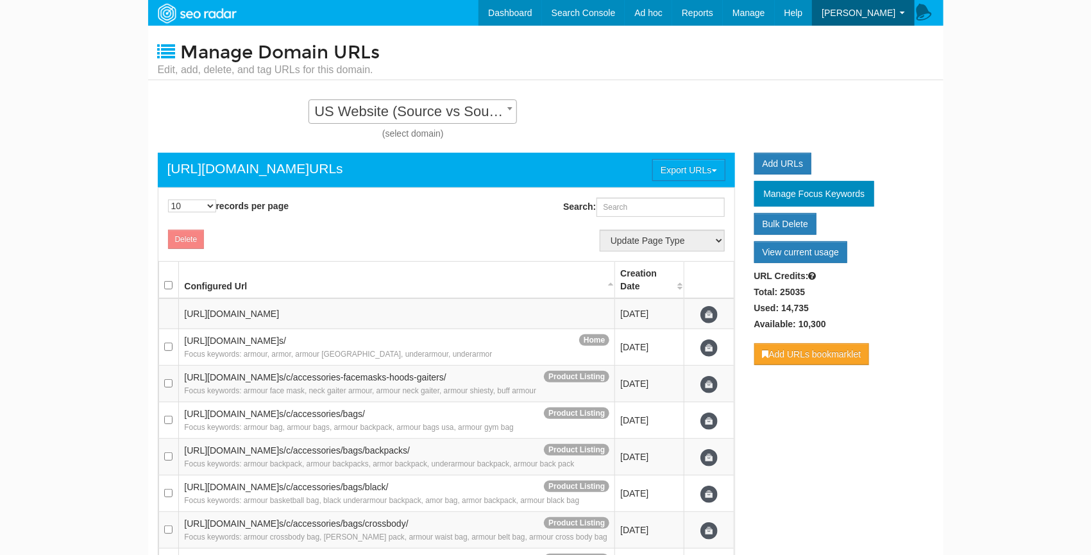
scroll to position [13, 0]
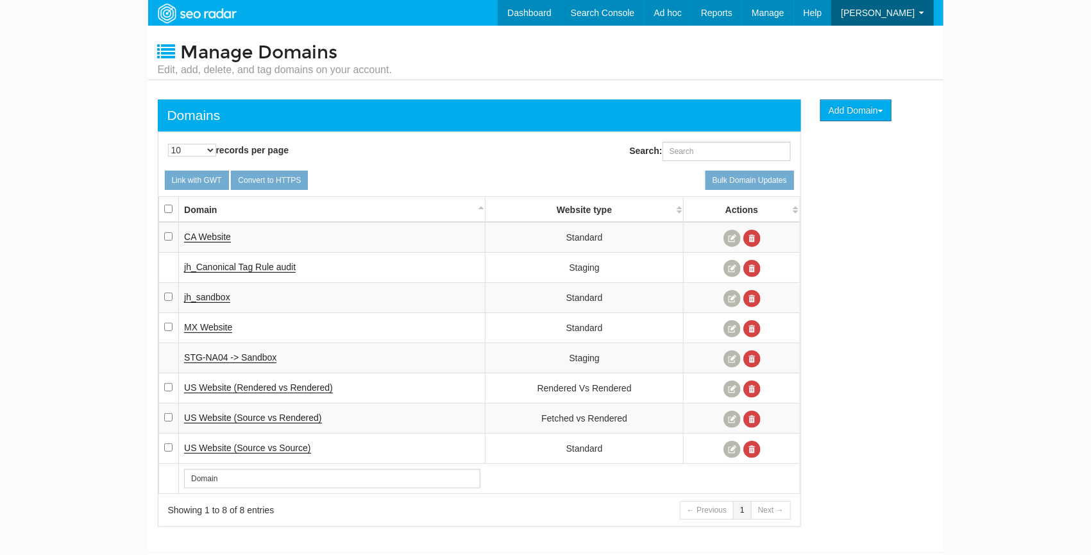
scroll to position [51, 0]
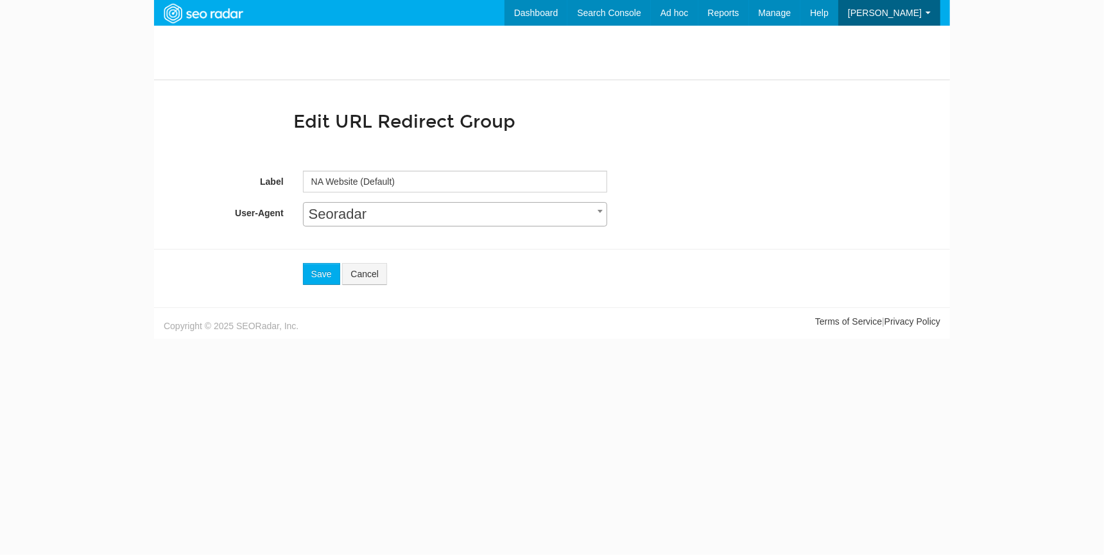
scroll to position [51, 0]
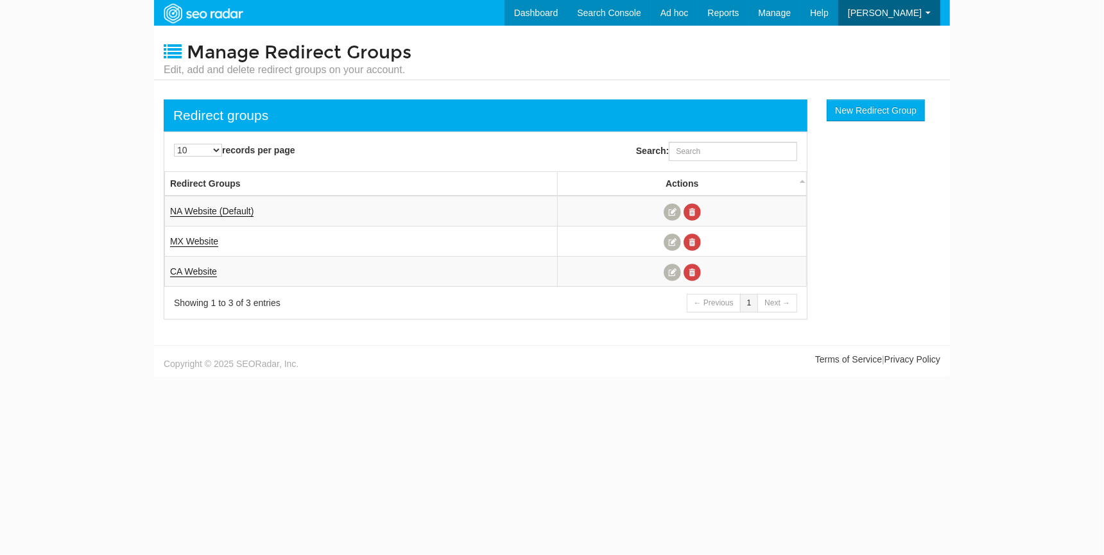
scroll to position [51, 0]
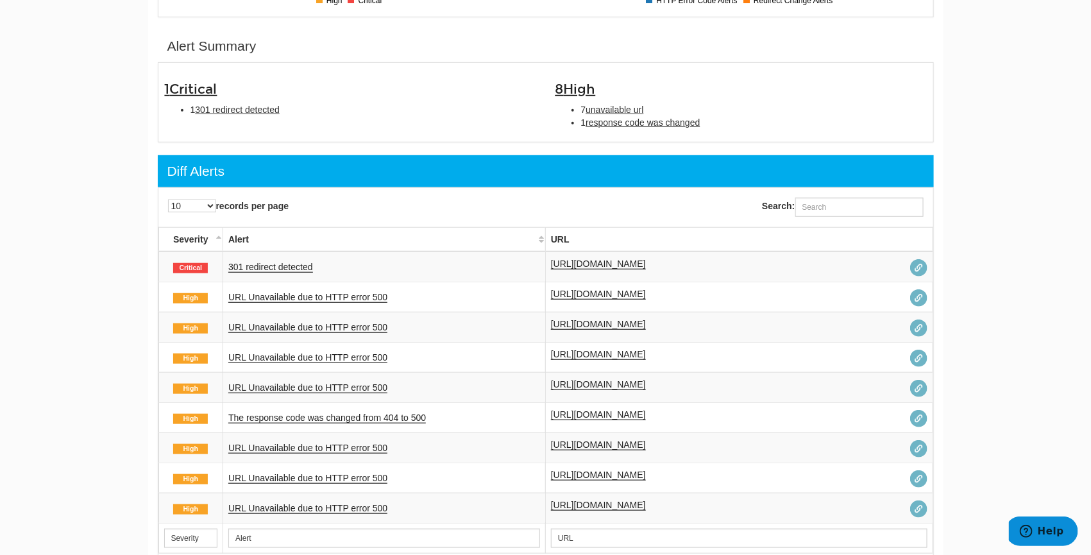
scroll to position [335, 0]
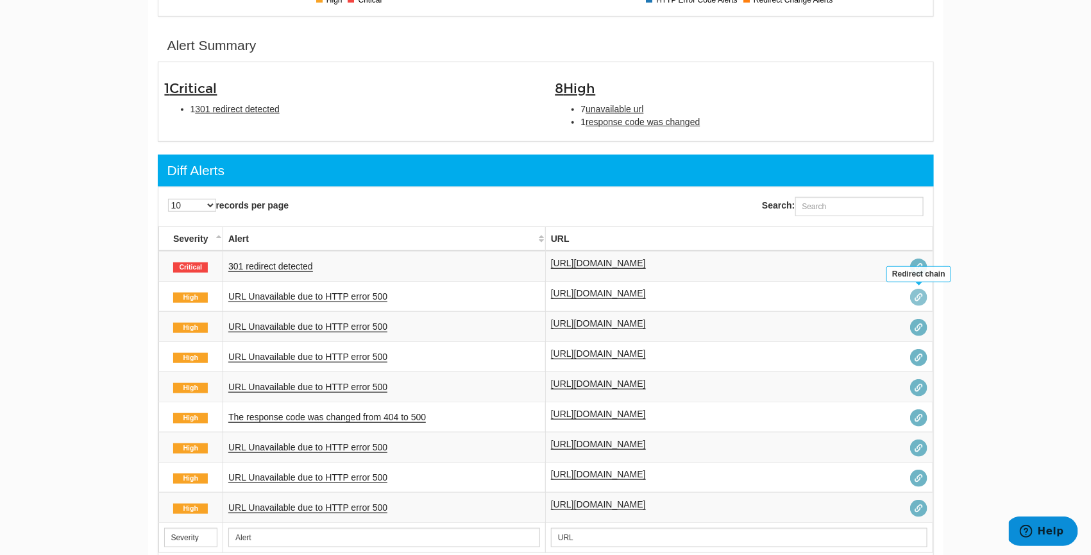
click at [913, 300] on span at bounding box center [918, 297] width 17 height 17
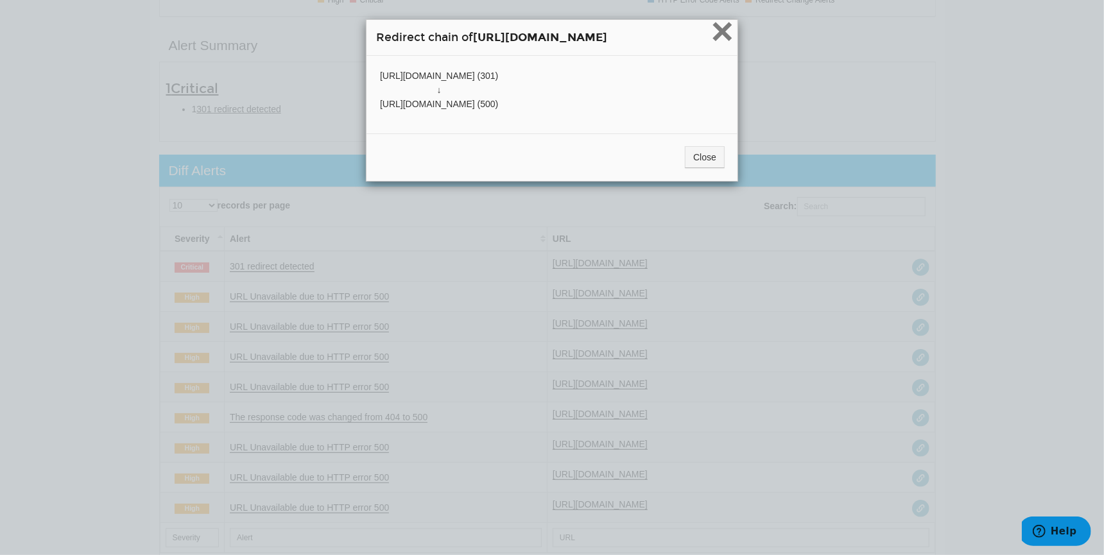
click at [733, 33] on span "×" at bounding box center [722, 31] width 22 height 43
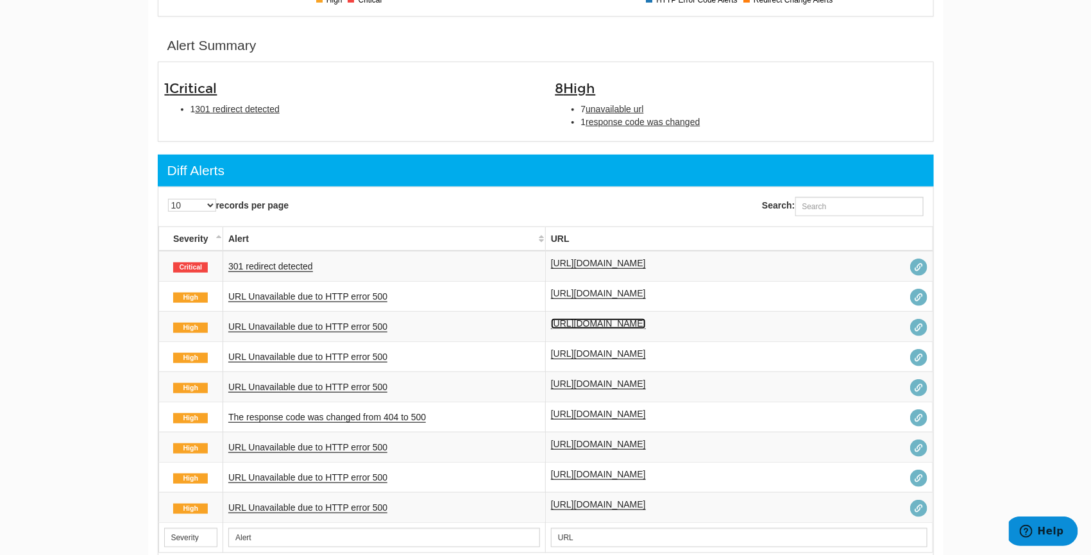
click at [646, 324] on link "https://www.underarmour.com/en-us/c/shoes-featured-style/" at bounding box center [598, 323] width 95 height 11
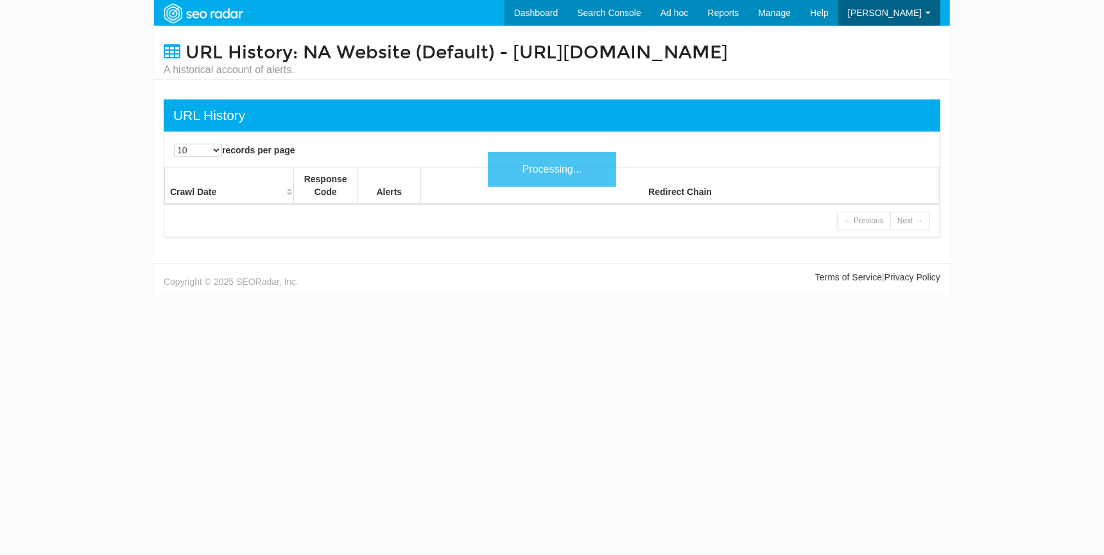
scroll to position [51, 0]
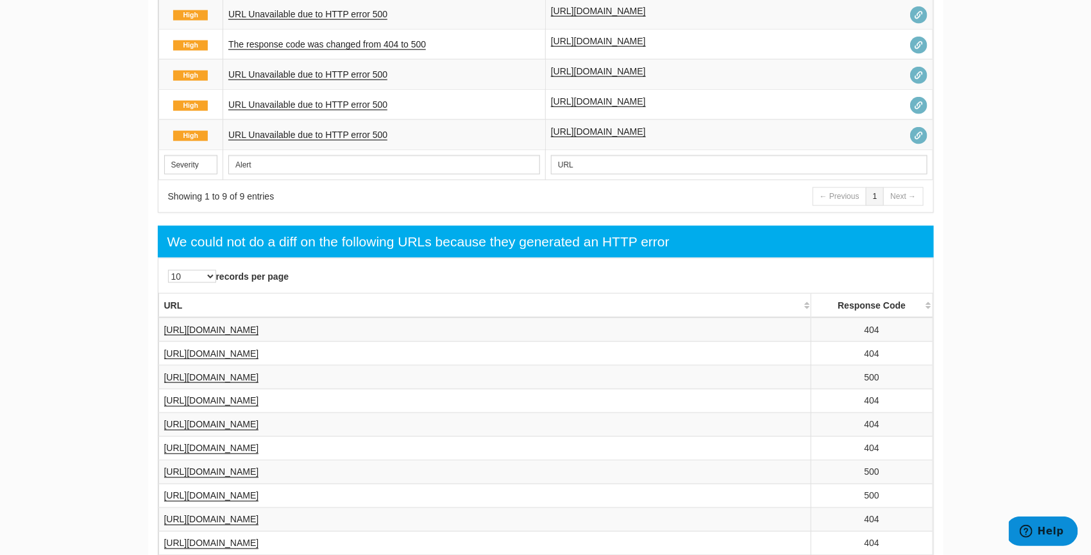
scroll to position [707, 0]
click at [259, 376] on link "[URL][DOMAIN_NAME]" at bounding box center [211, 378] width 95 height 11
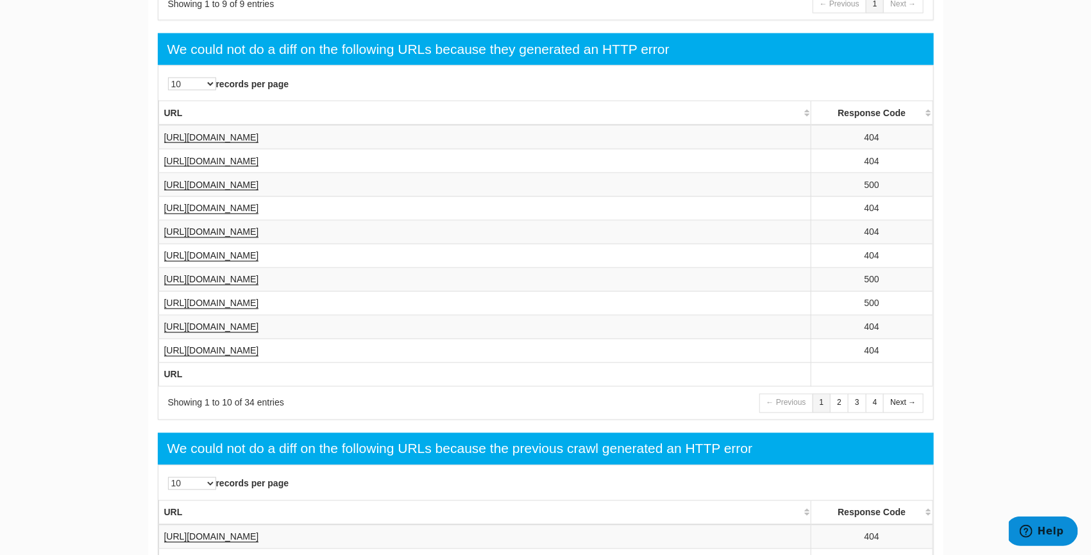
scroll to position [889, 0]
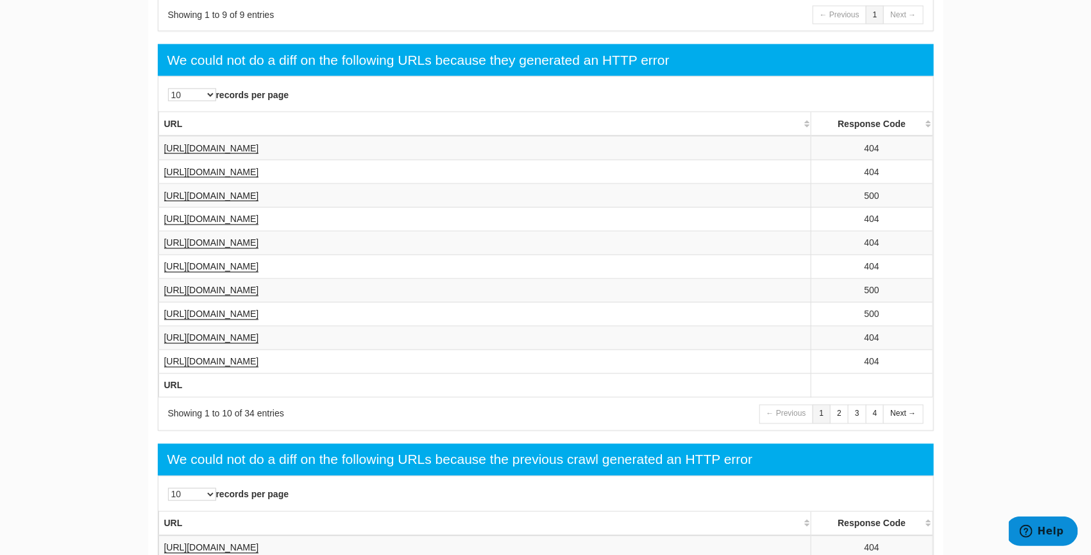
drag, startPoint x: 457, startPoint y: 187, endPoint x: 163, endPoint y: 192, distance: 294.5
click at [163, 192] on td "https://www.underarmour.com/en-us/c/kids-featured-project-rock/" at bounding box center [484, 196] width 653 height 24
copy link "https://www.underarmour.com/en-us/c/kids-featured-project-rock/"
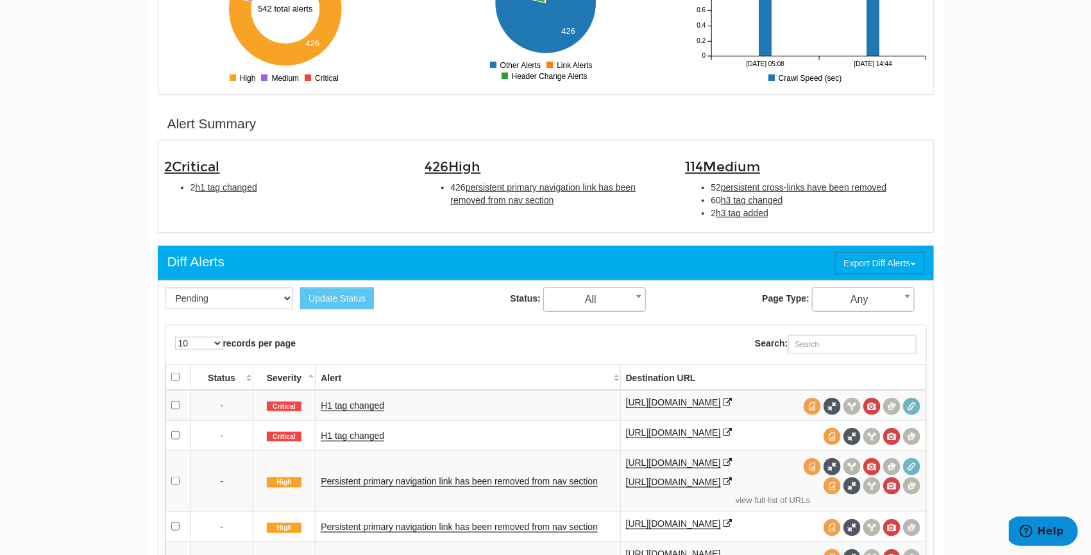
scroll to position [315, 0]
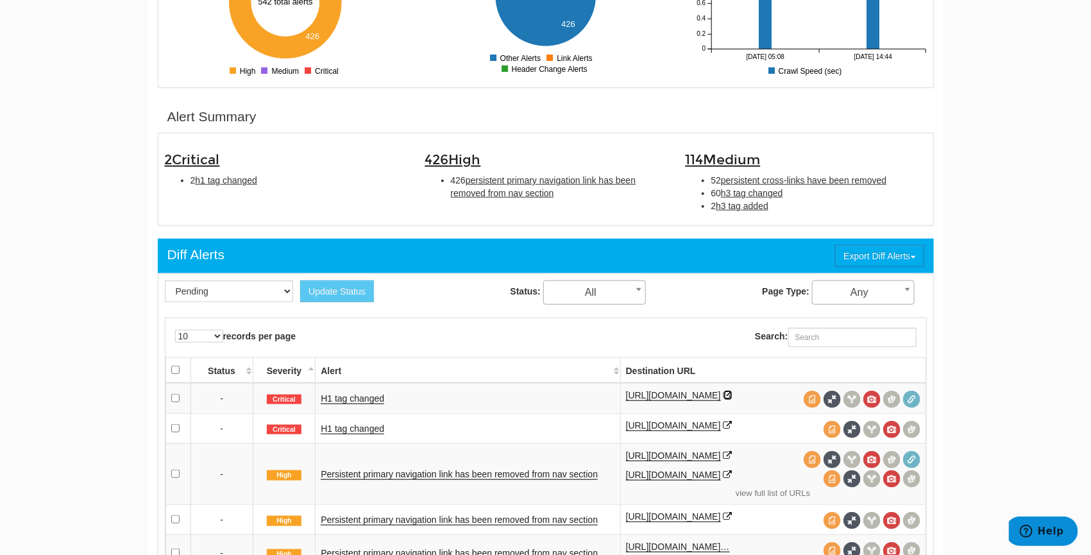
click at [733, 395] on icon at bounding box center [728, 395] width 9 height 9
